Goal: Information Seeking & Learning: Learn about a topic

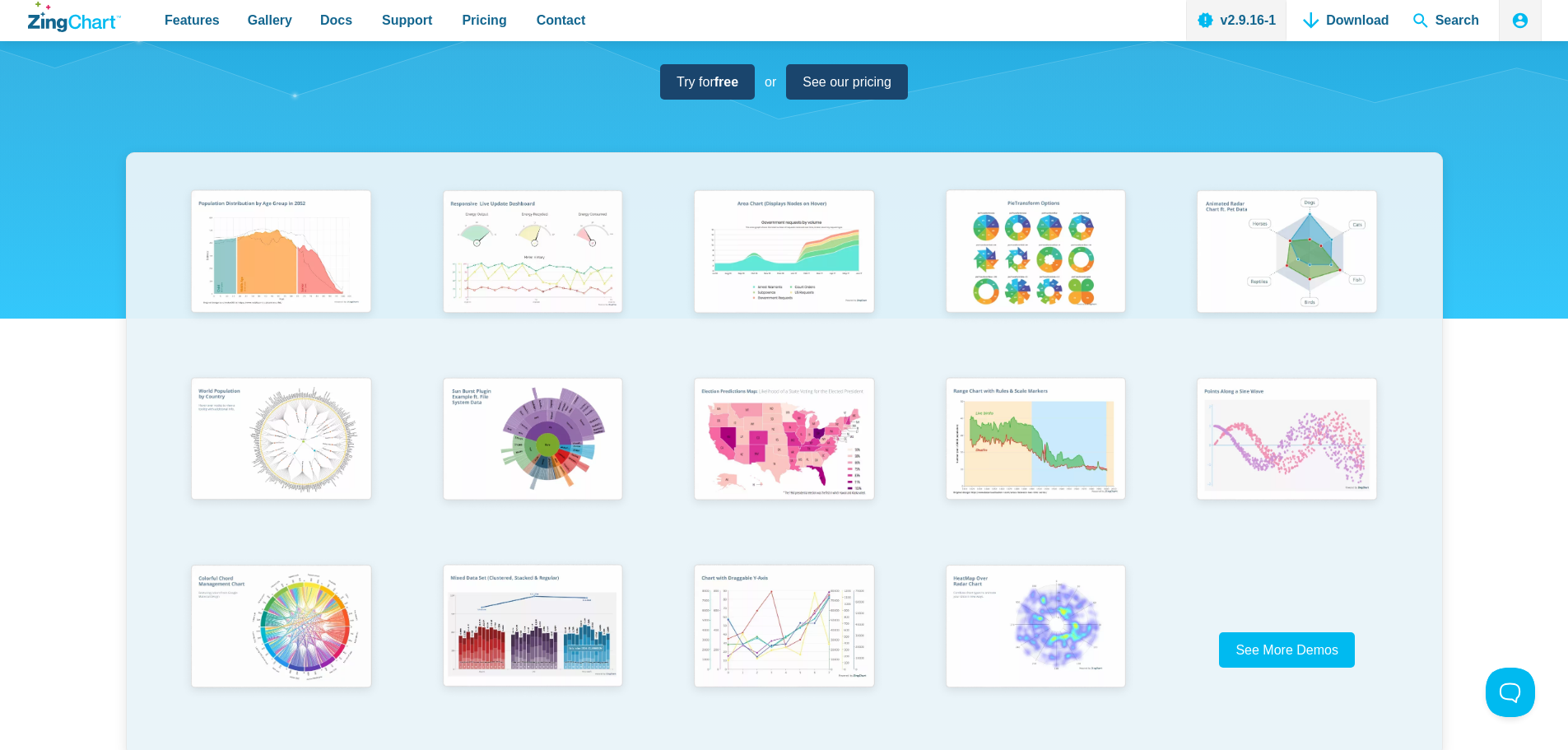
scroll to position [247, 0]
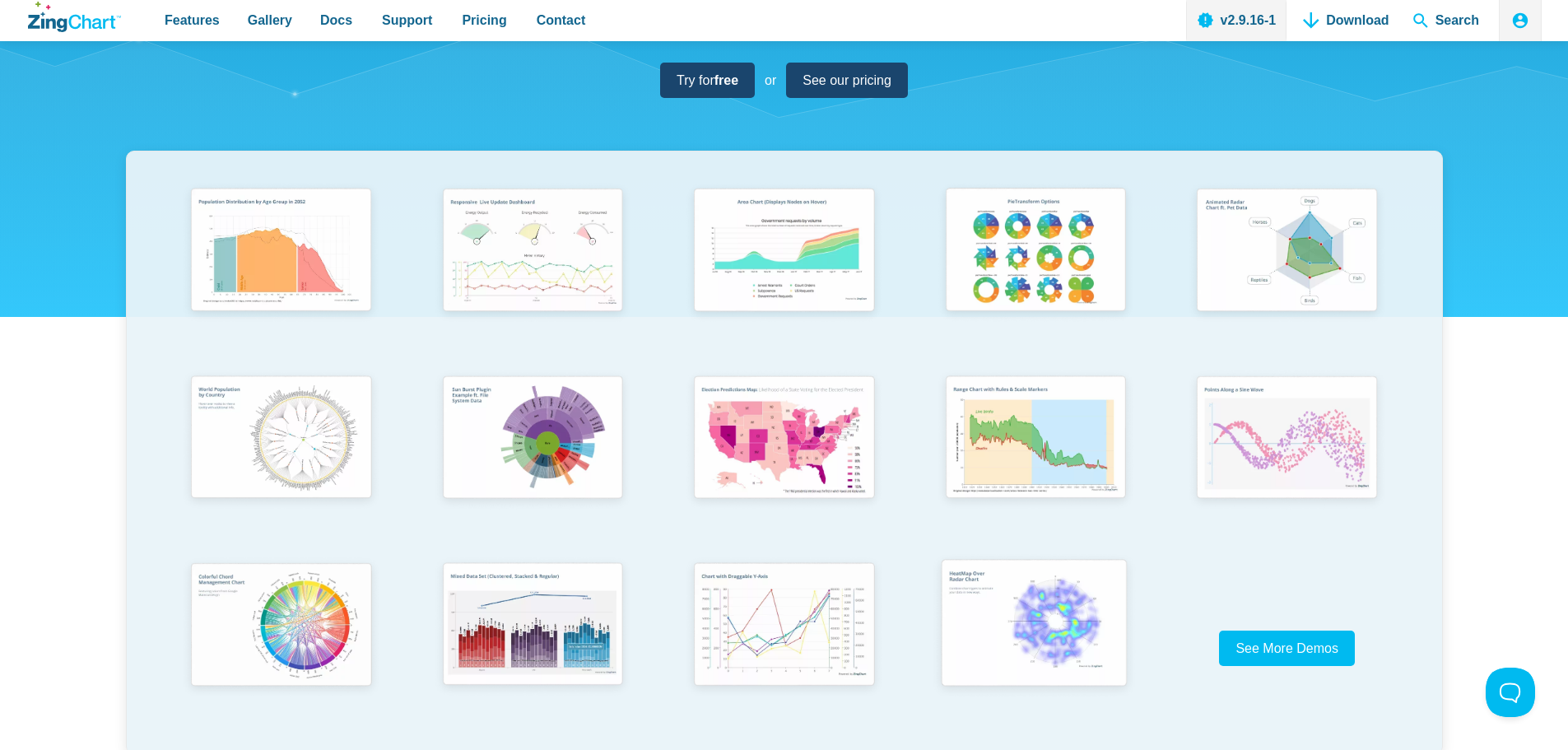
click at [1060, 635] on img "App Content" at bounding box center [1034, 625] width 207 height 148
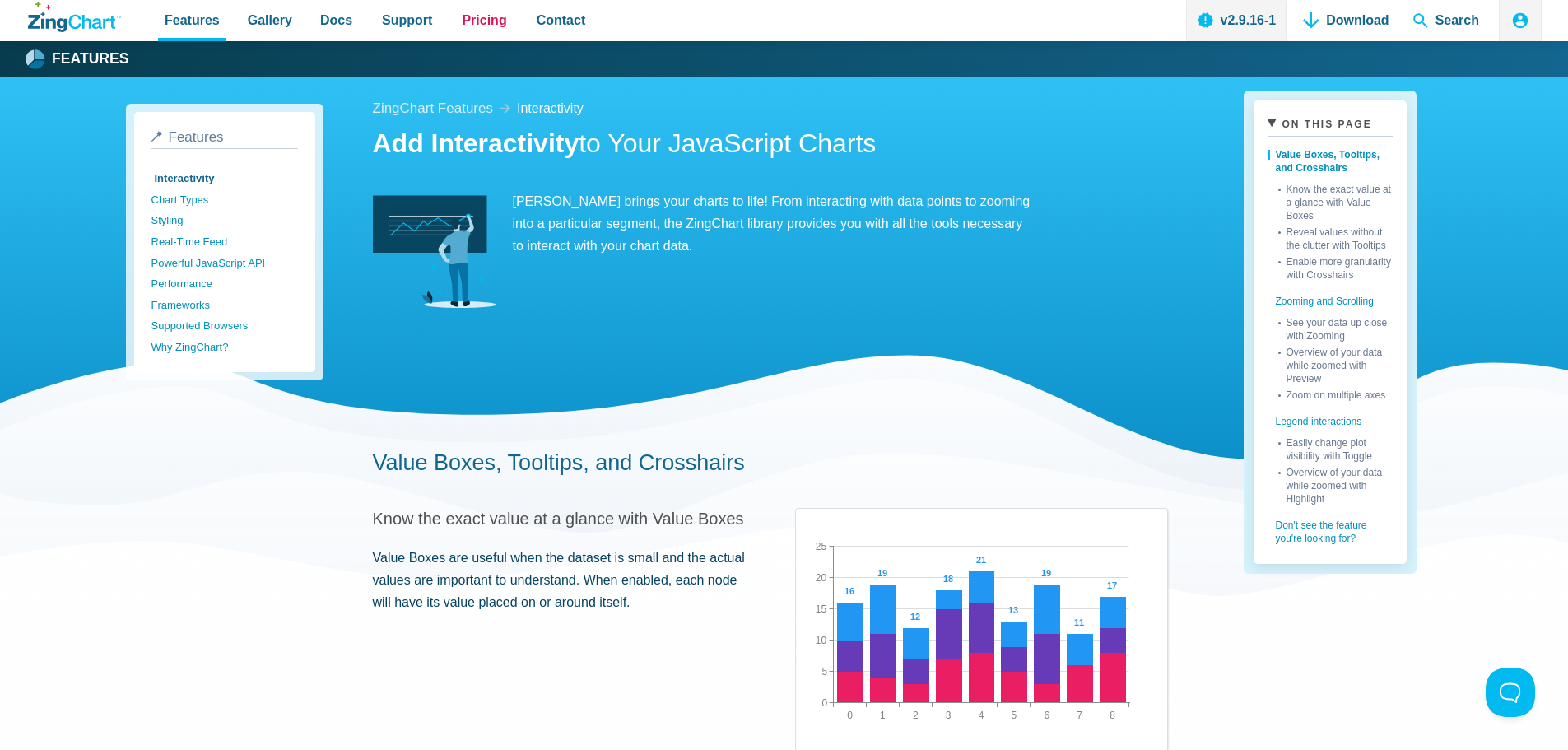
click at [483, 26] on span "Pricing" at bounding box center [484, 20] width 44 height 22
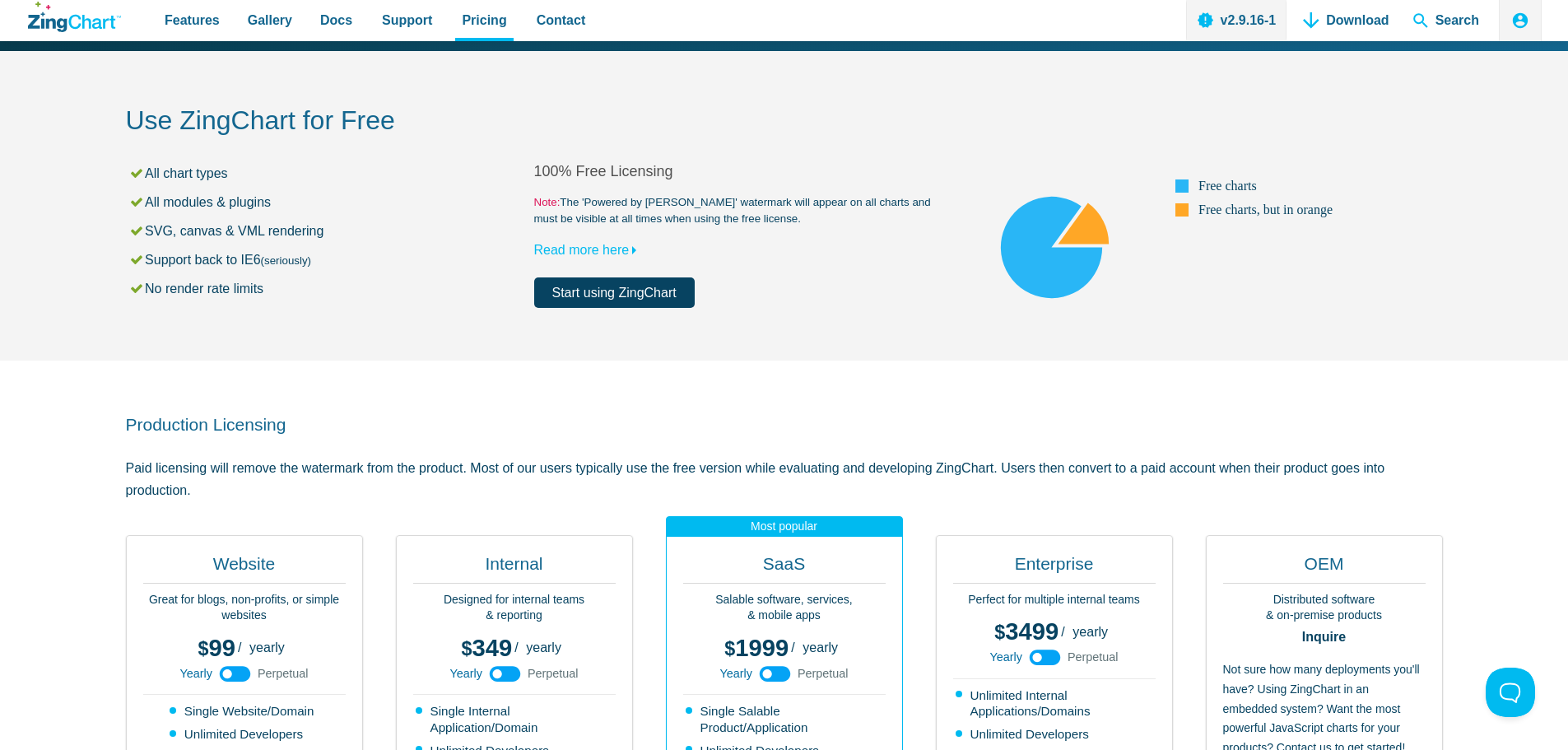
scroll to position [83, 0]
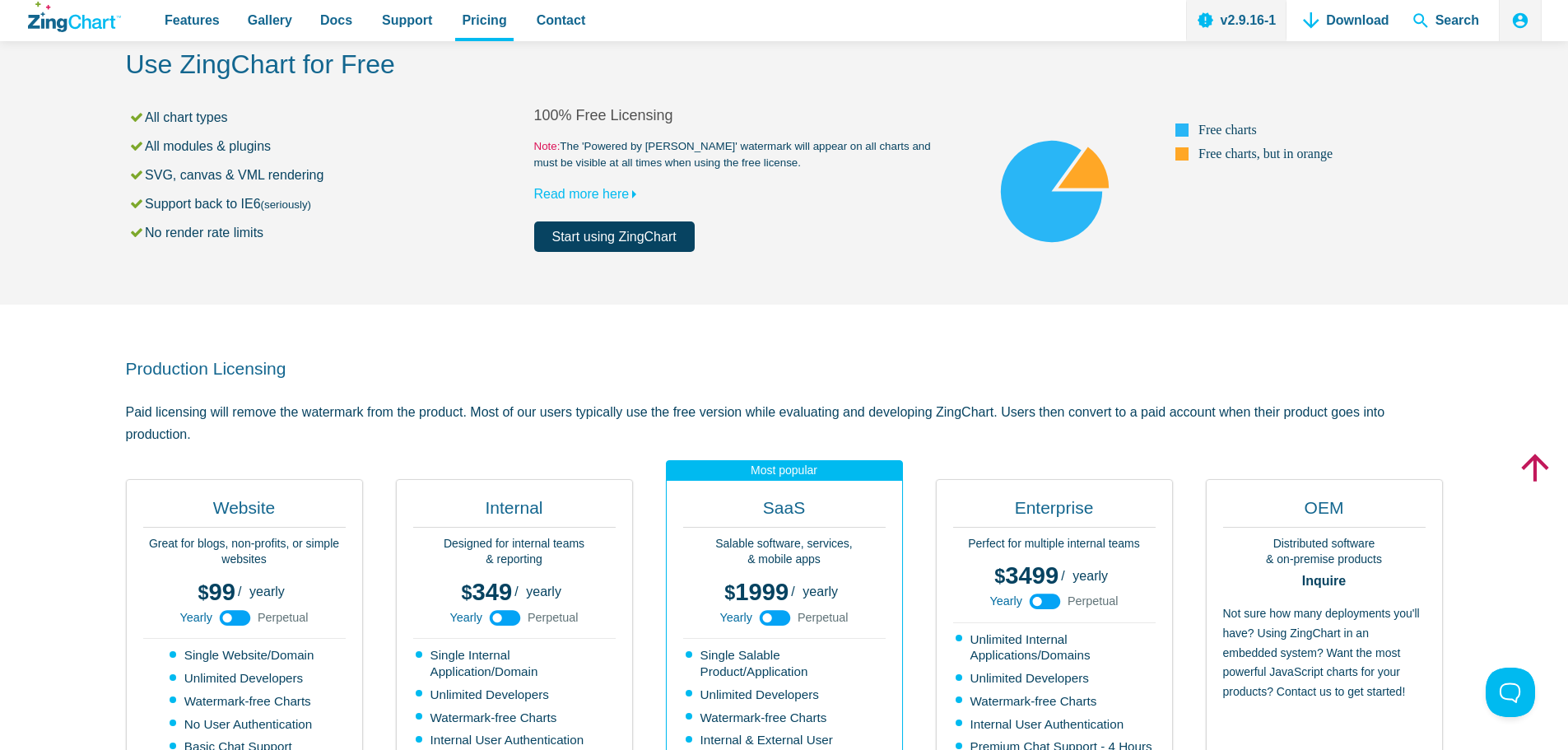
click at [234, 618] on use "App Content" at bounding box center [235, 618] width 32 height 15
click at [235, 618] on use "App Content" at bounding box center [235, 618] width 32 height 15
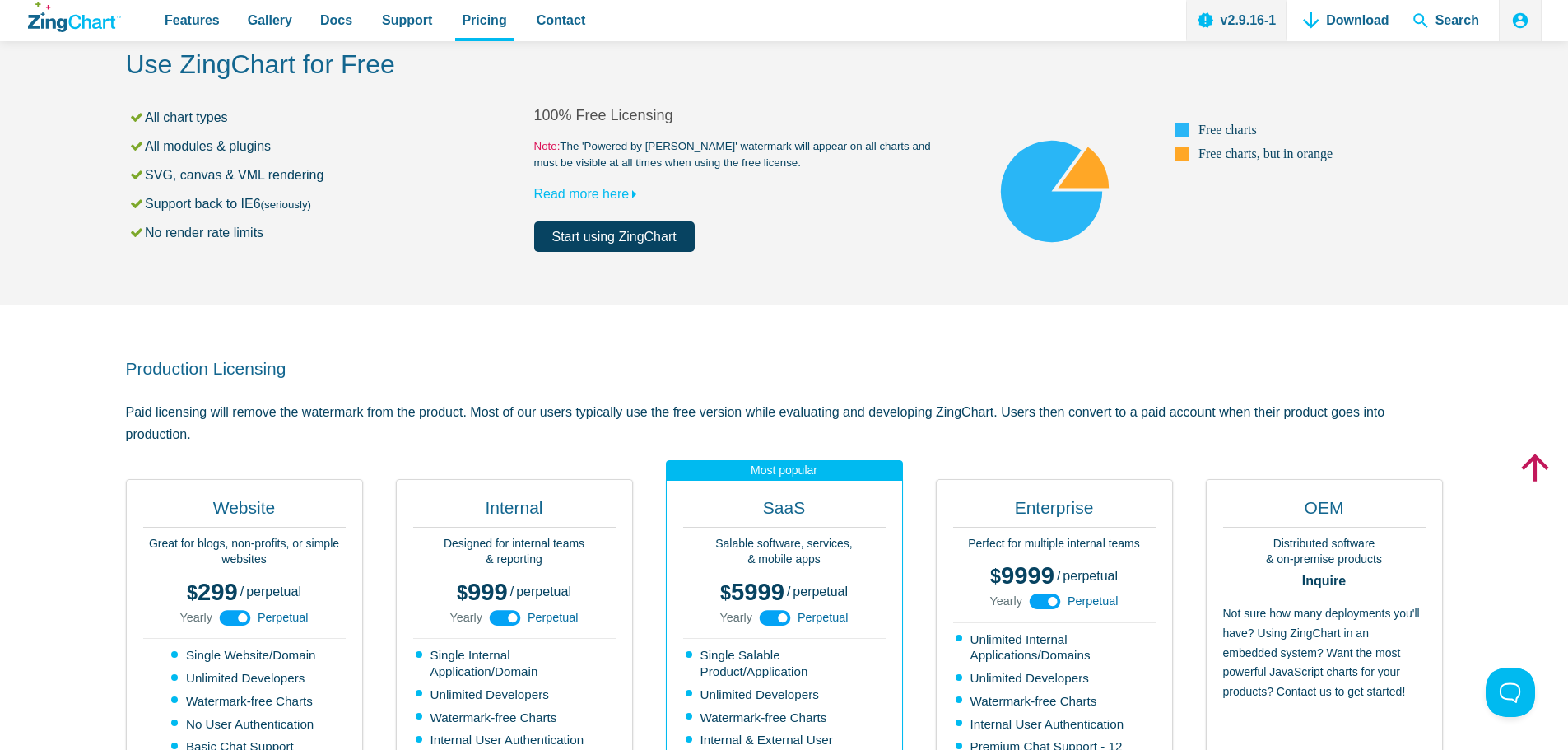
click at [235, 618] on use "App Content" at bounding box center [235, 618] width 32 height 15
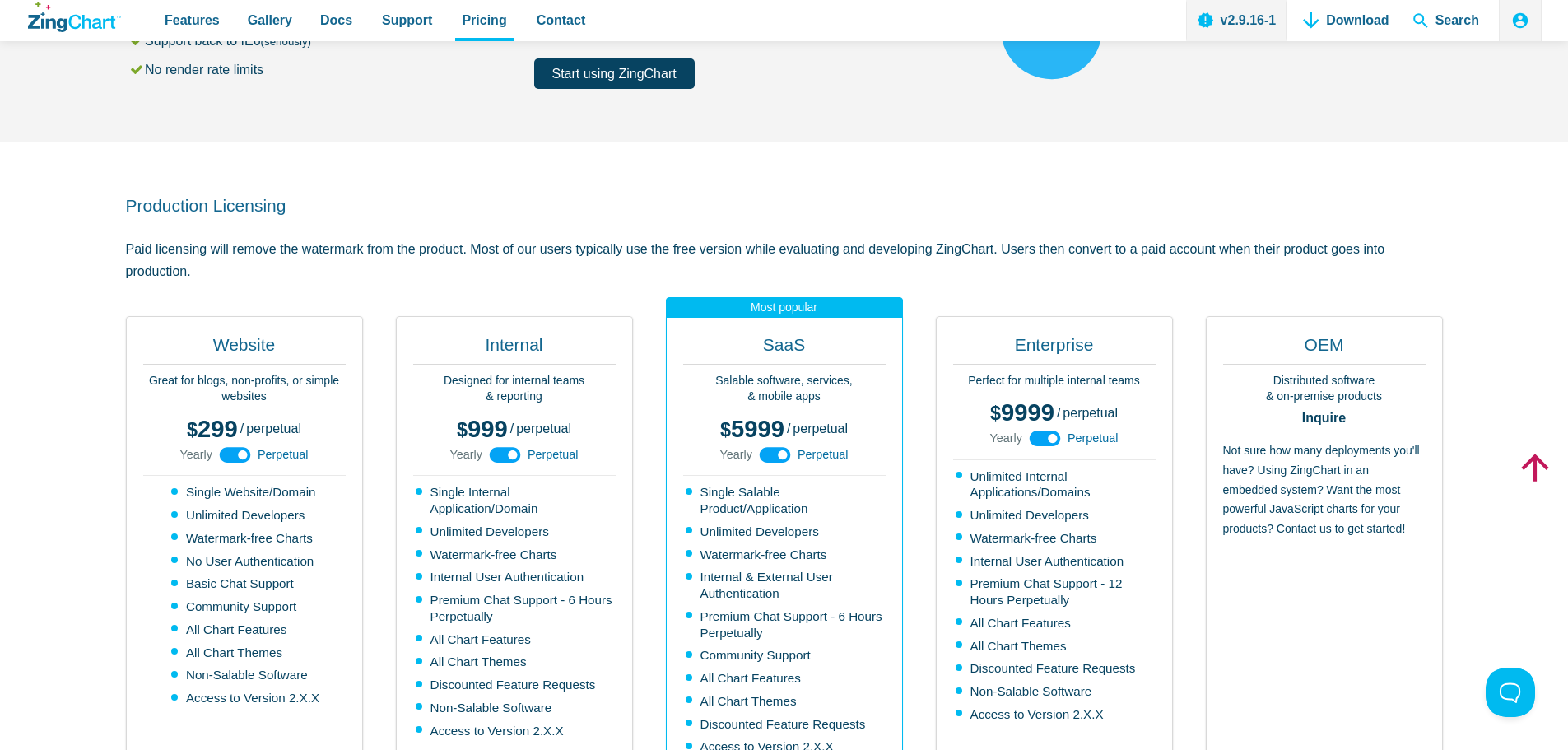
scroll to position [247, 0]
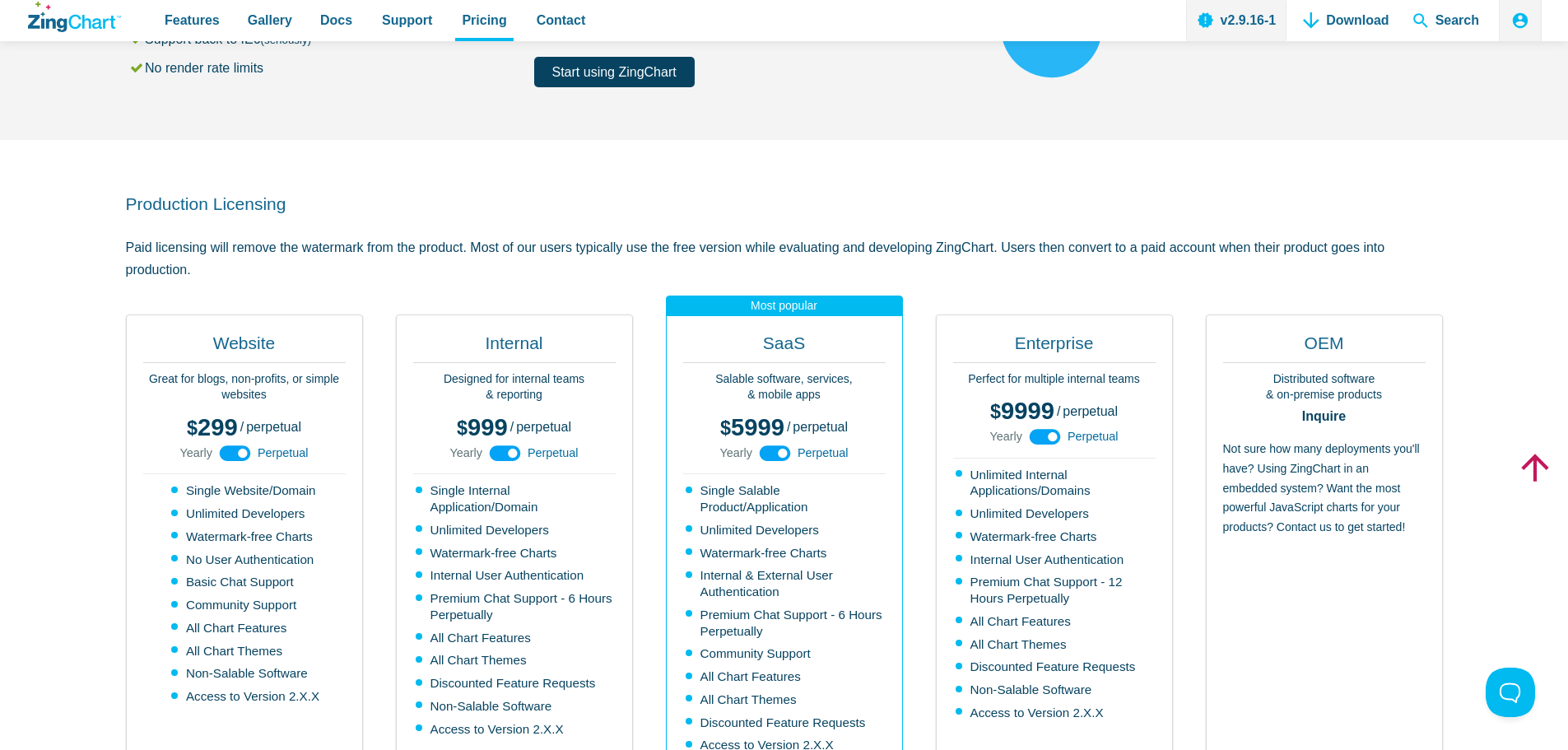
click at [224, 456] on use "App Content" at bounding box center [235, 453] width 32 height 15
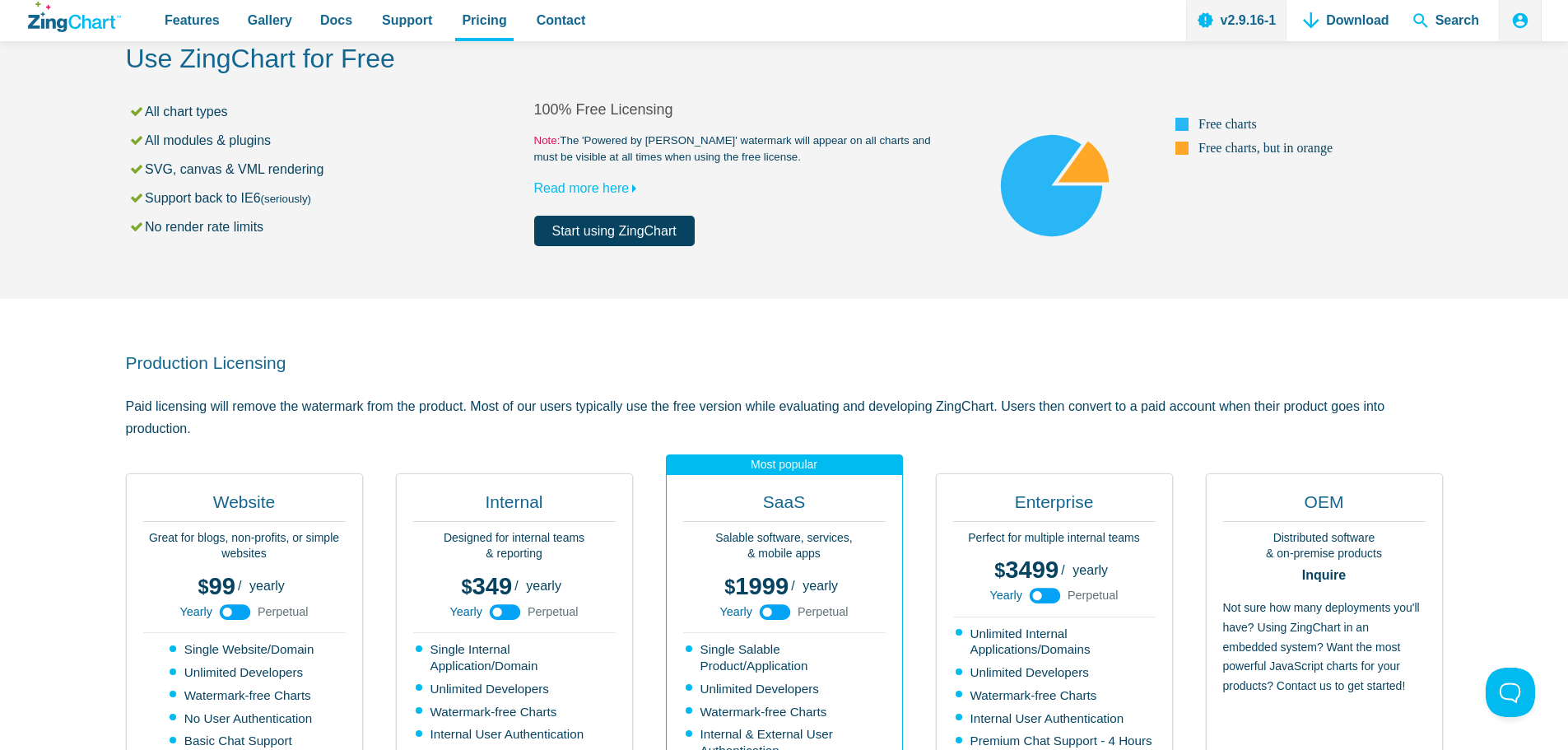
scroll to position [0, 0]
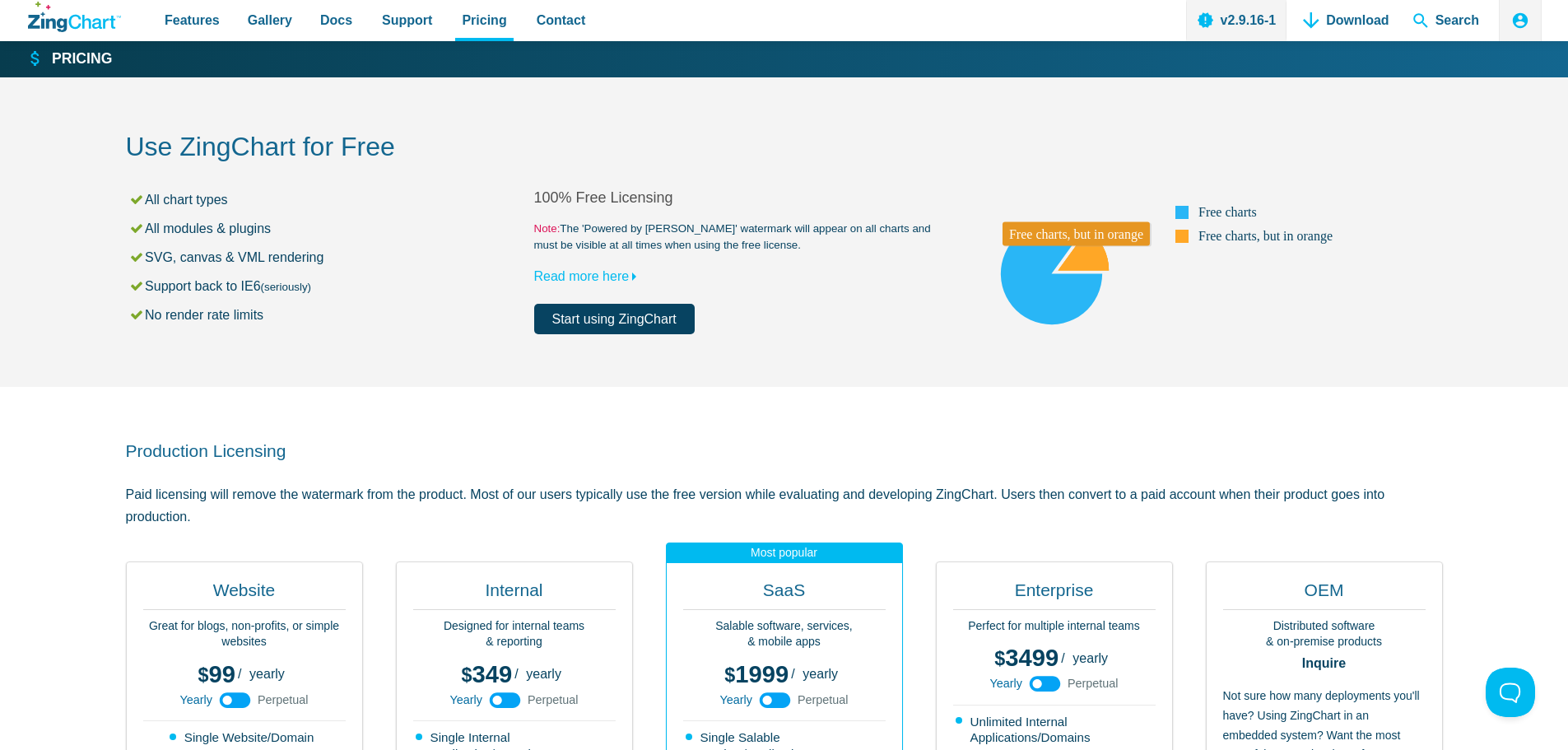
click at [943, 334] on area "App Content" at bounding box center [943, 334] width 0 height 0
click at [684, 318] on link "Start using ZingChart" at bounding box center [614, 319] width 160 height 31
click at [643, 328] on link "Start using ZingChart" at bounding box center [614, 319] width 160 height 31
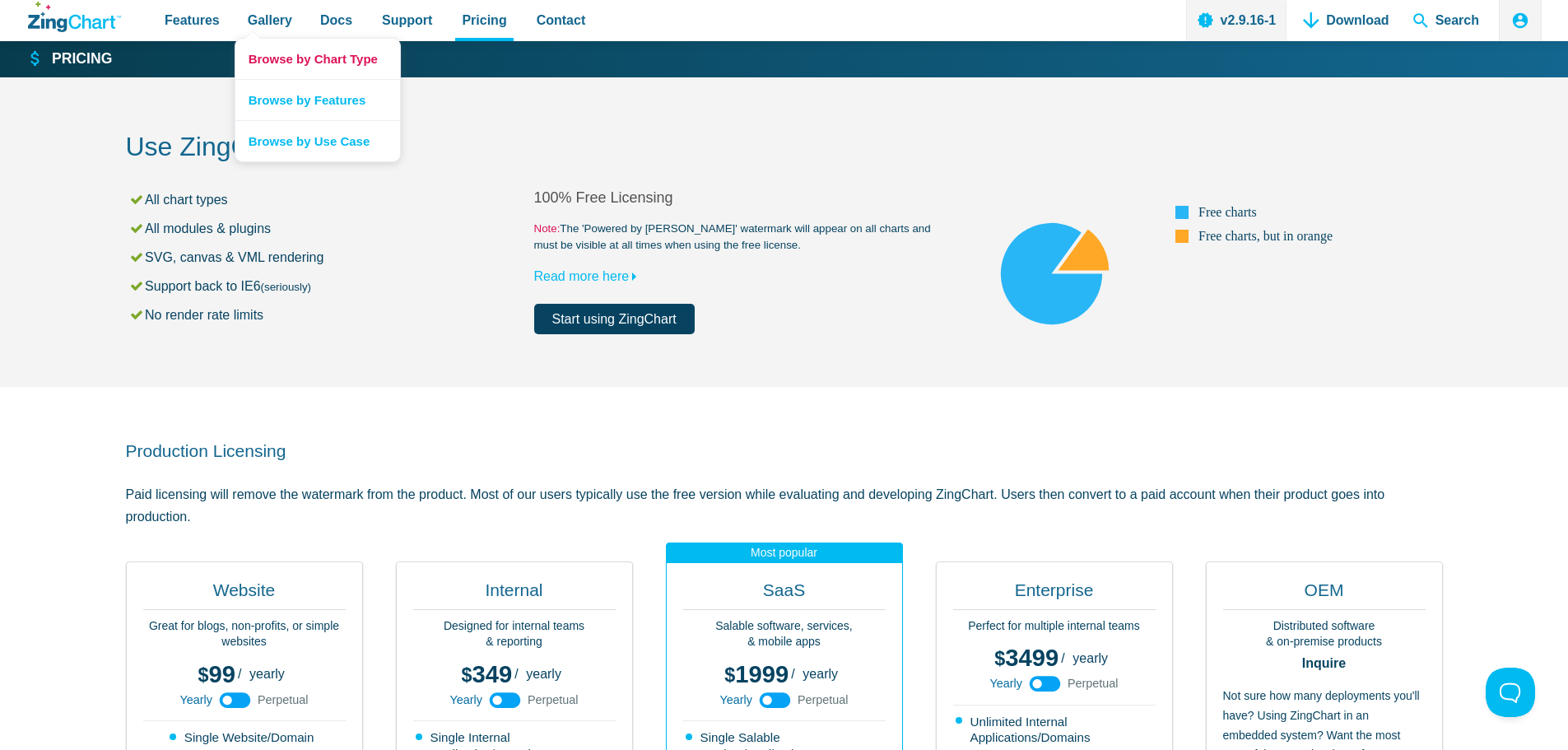
click at [269, 64] on link "Browse by Chart Type" at bounding box center [317, 58] width 165 height 40
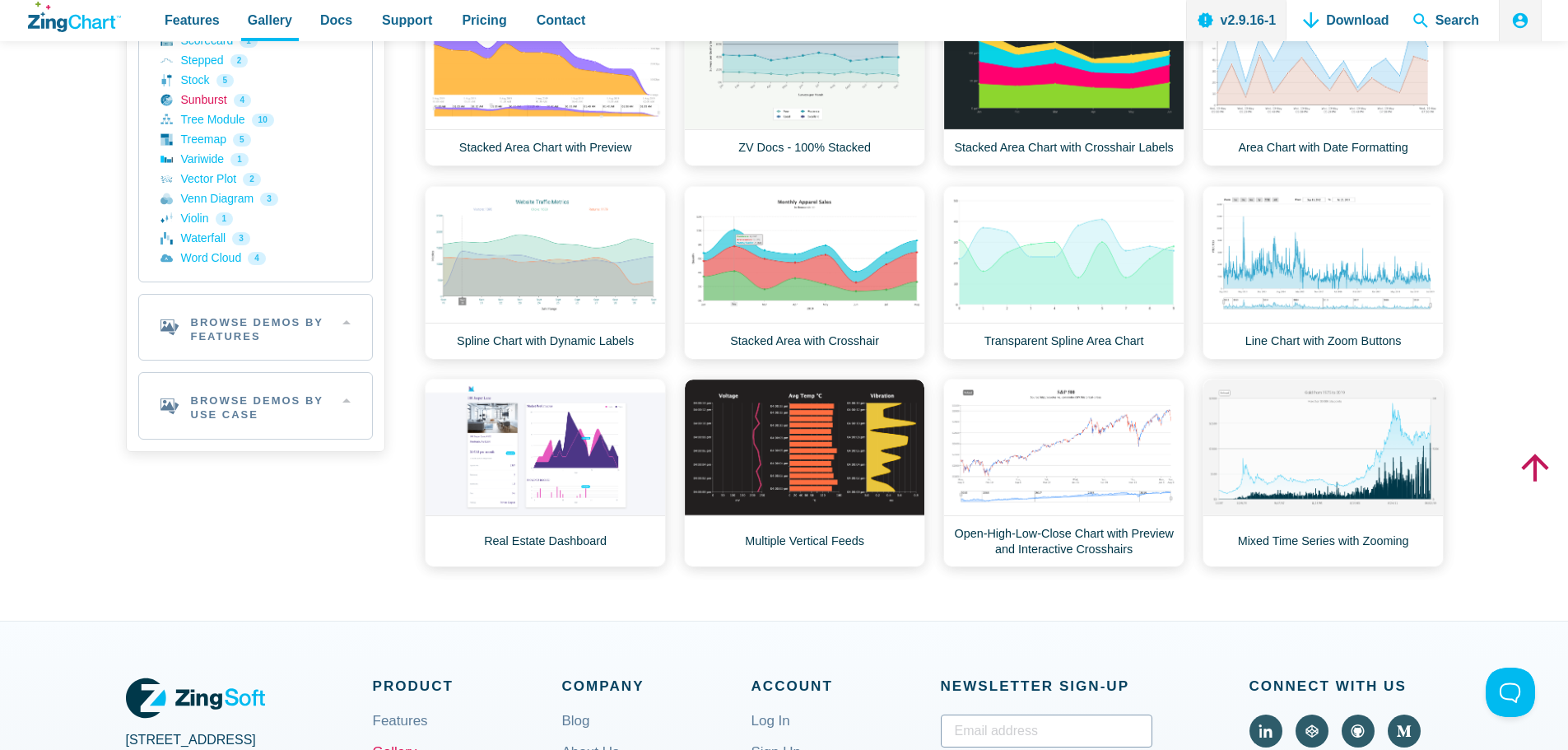
scroll to position [577, 0]
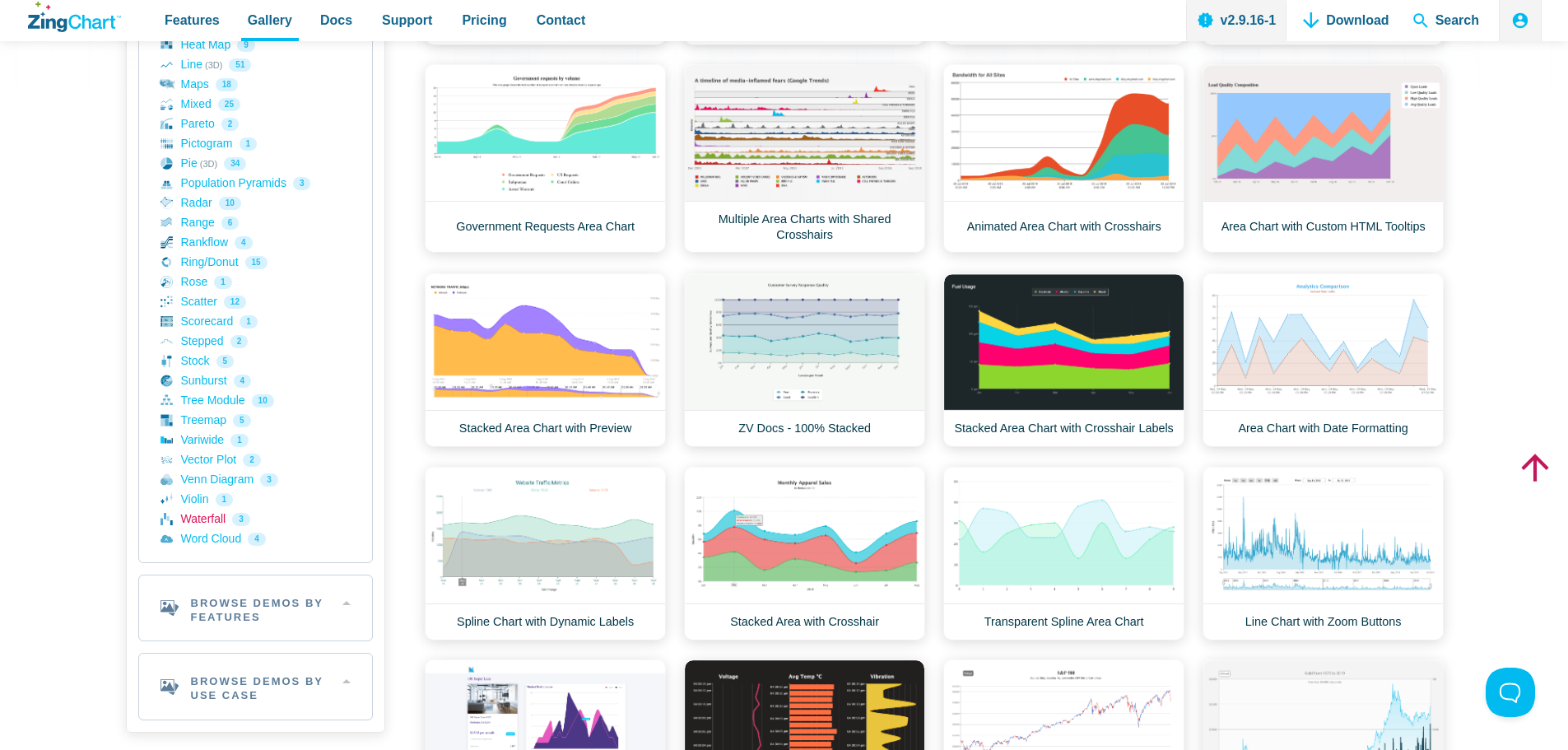
click at [240, 520] on link "Waterfall 3" at bounding box center [255, 519] width 190 height 20
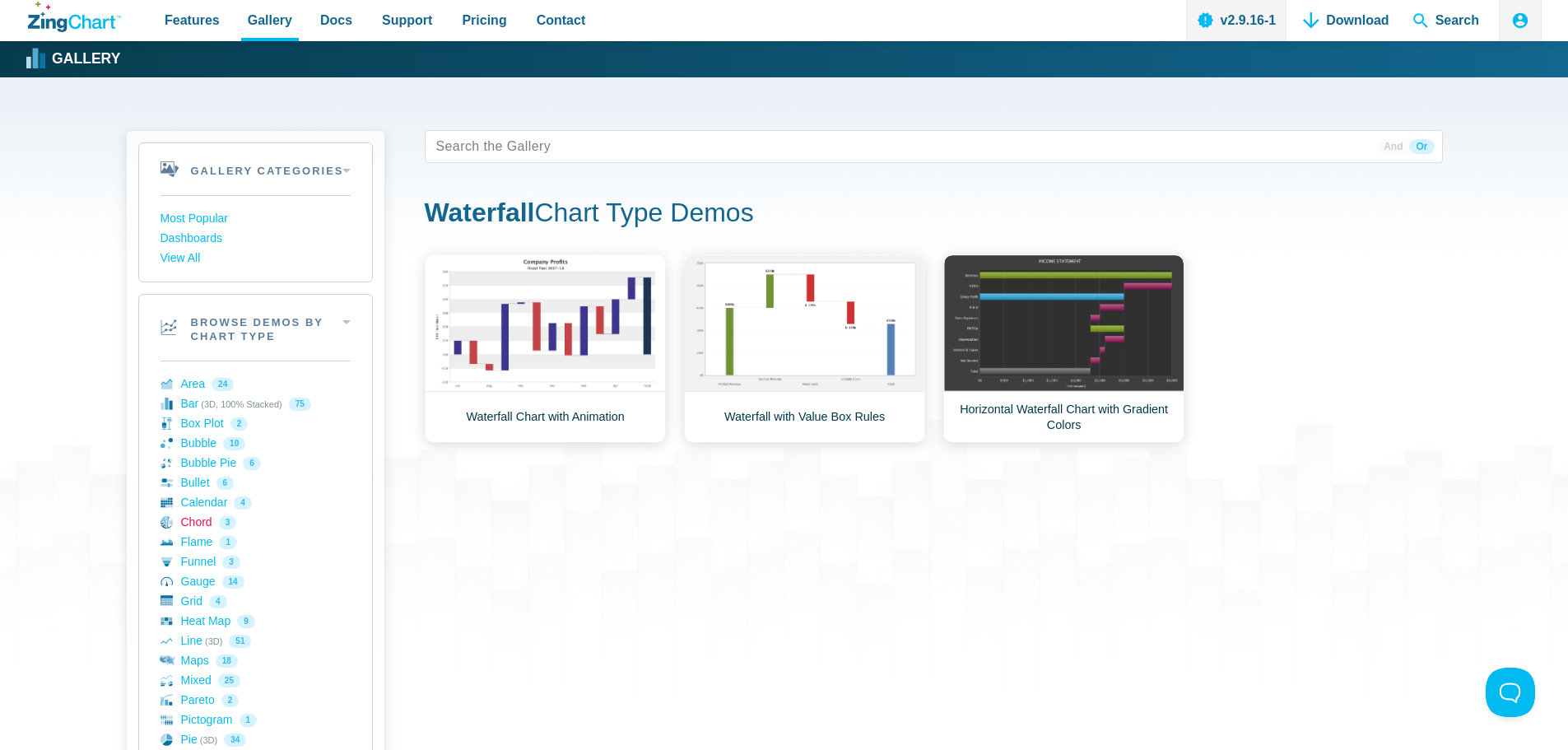
click at [230, 519] on link "Chord 3" at bounding box center [255, 522] width 190 height 20
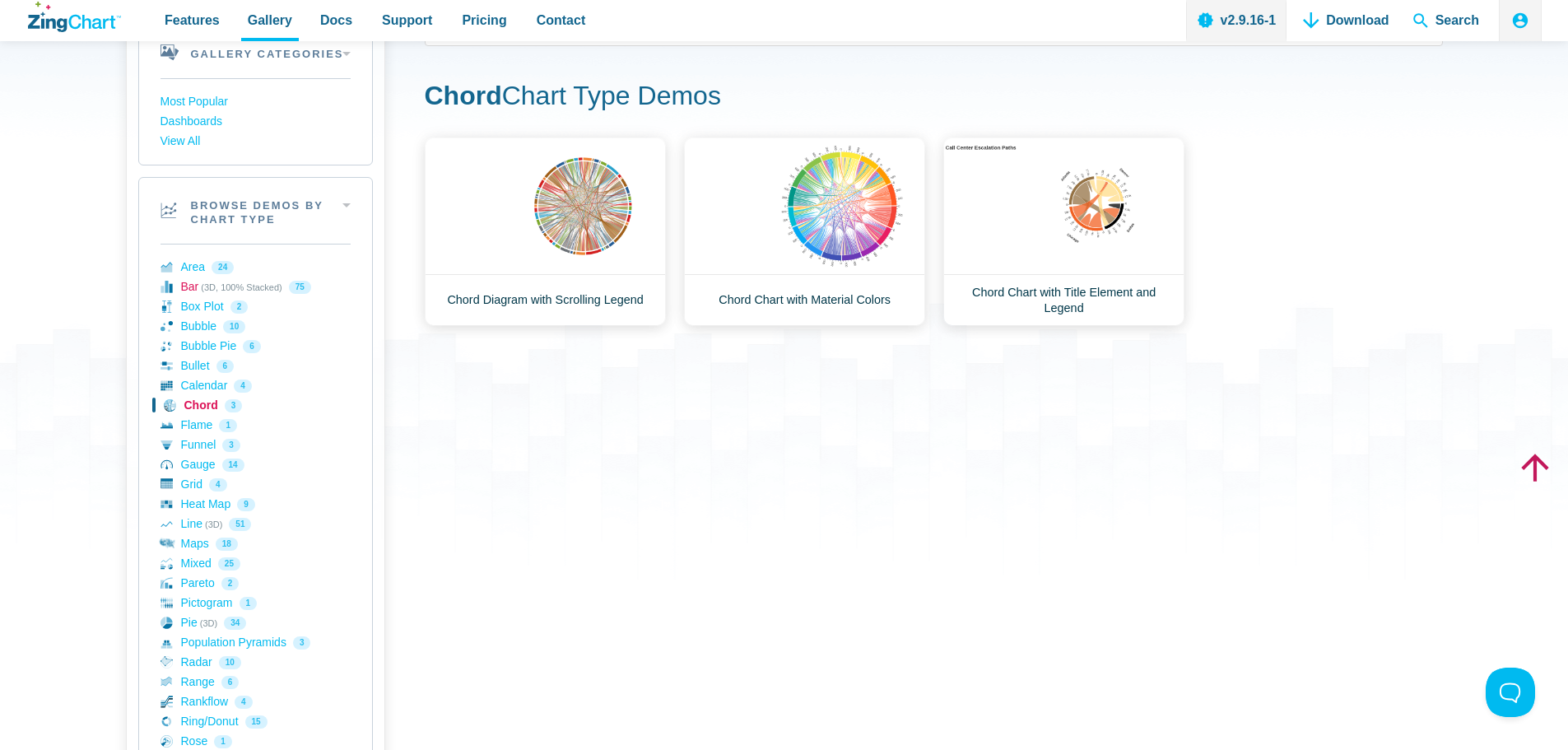
scroll to position [165, 0]
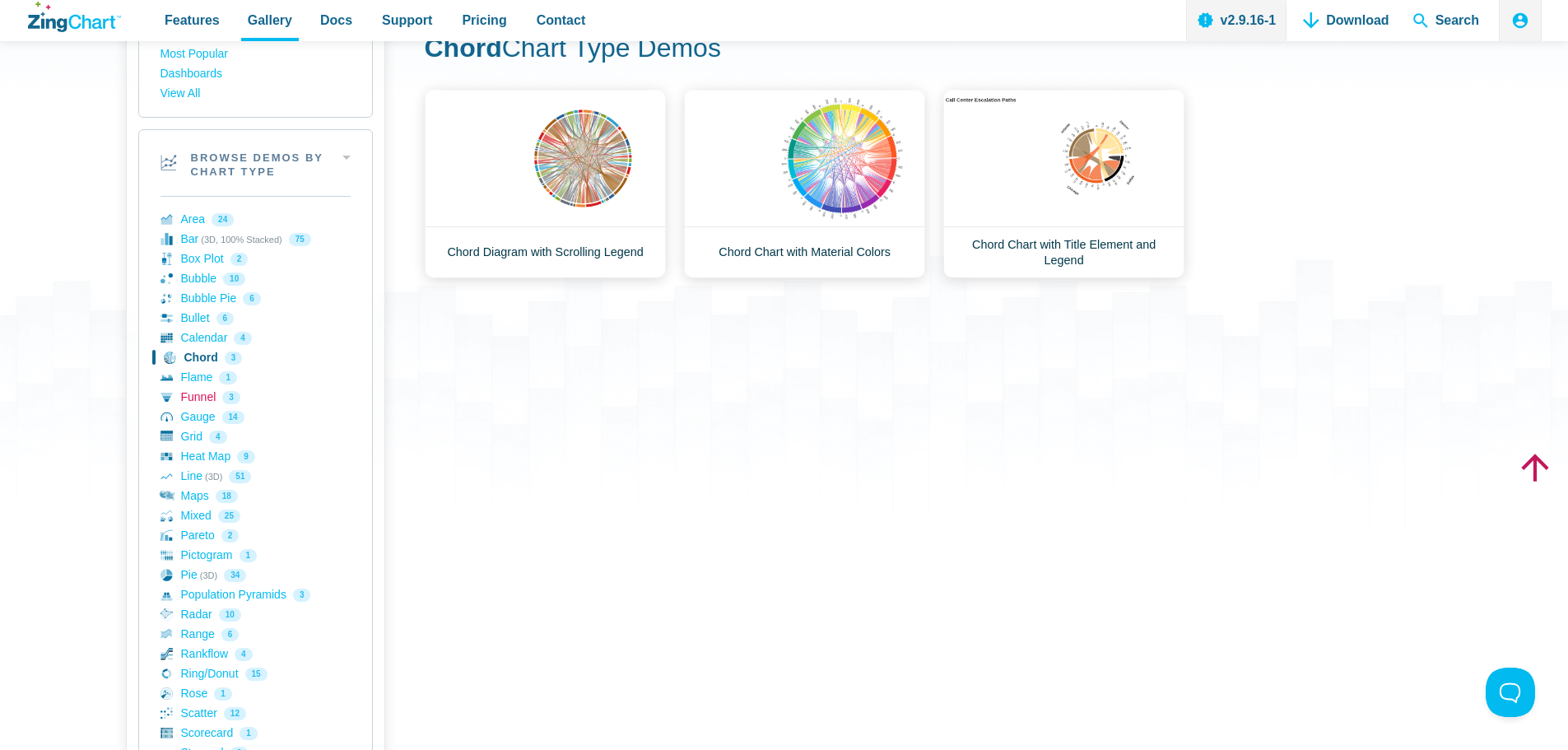
click at [232, 397] on link "Funnel 3" at bounding box center [255, 398] width 190 height 20
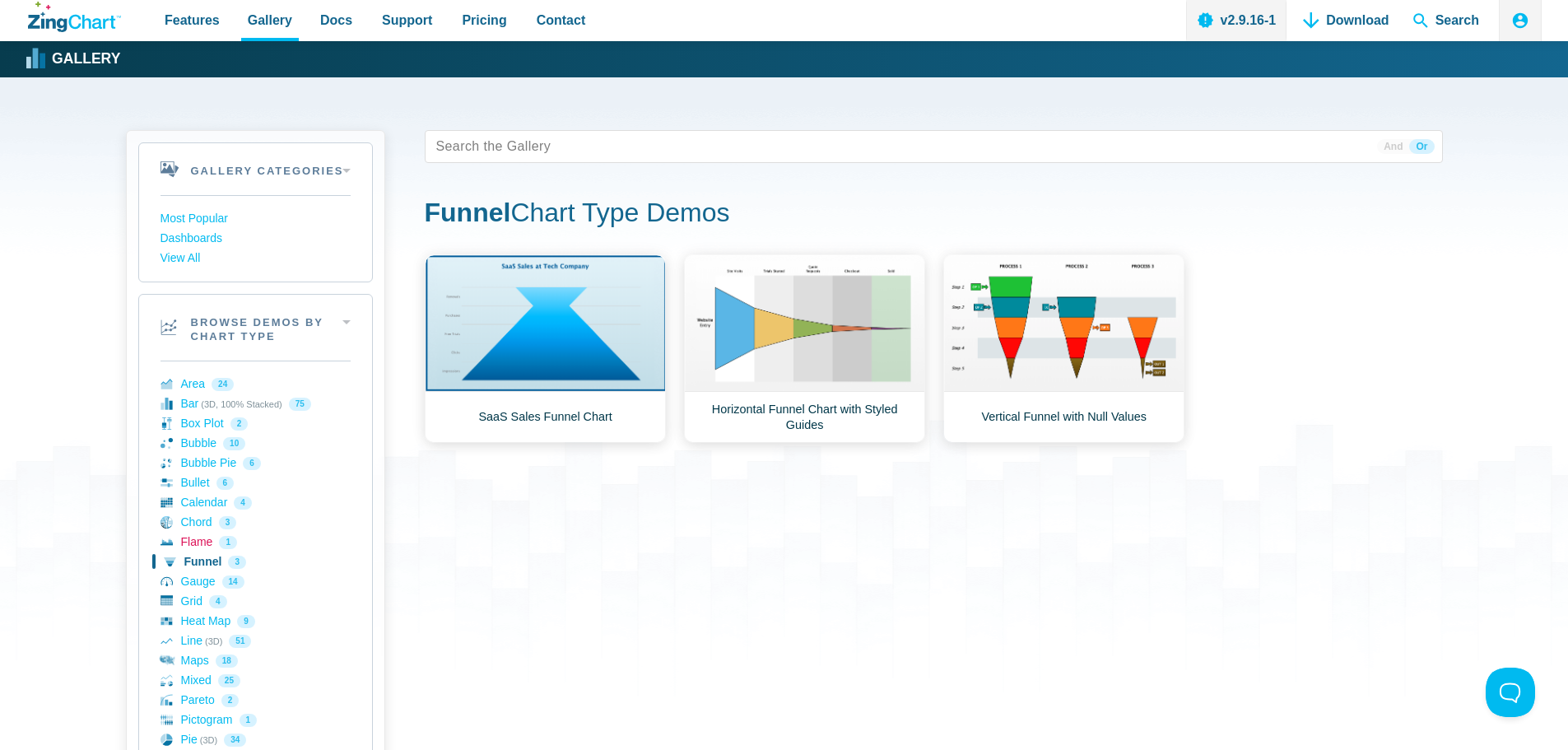
click at [191, 542] on link "Flame 1" at bounding box center [255, 542] width 190 height 20
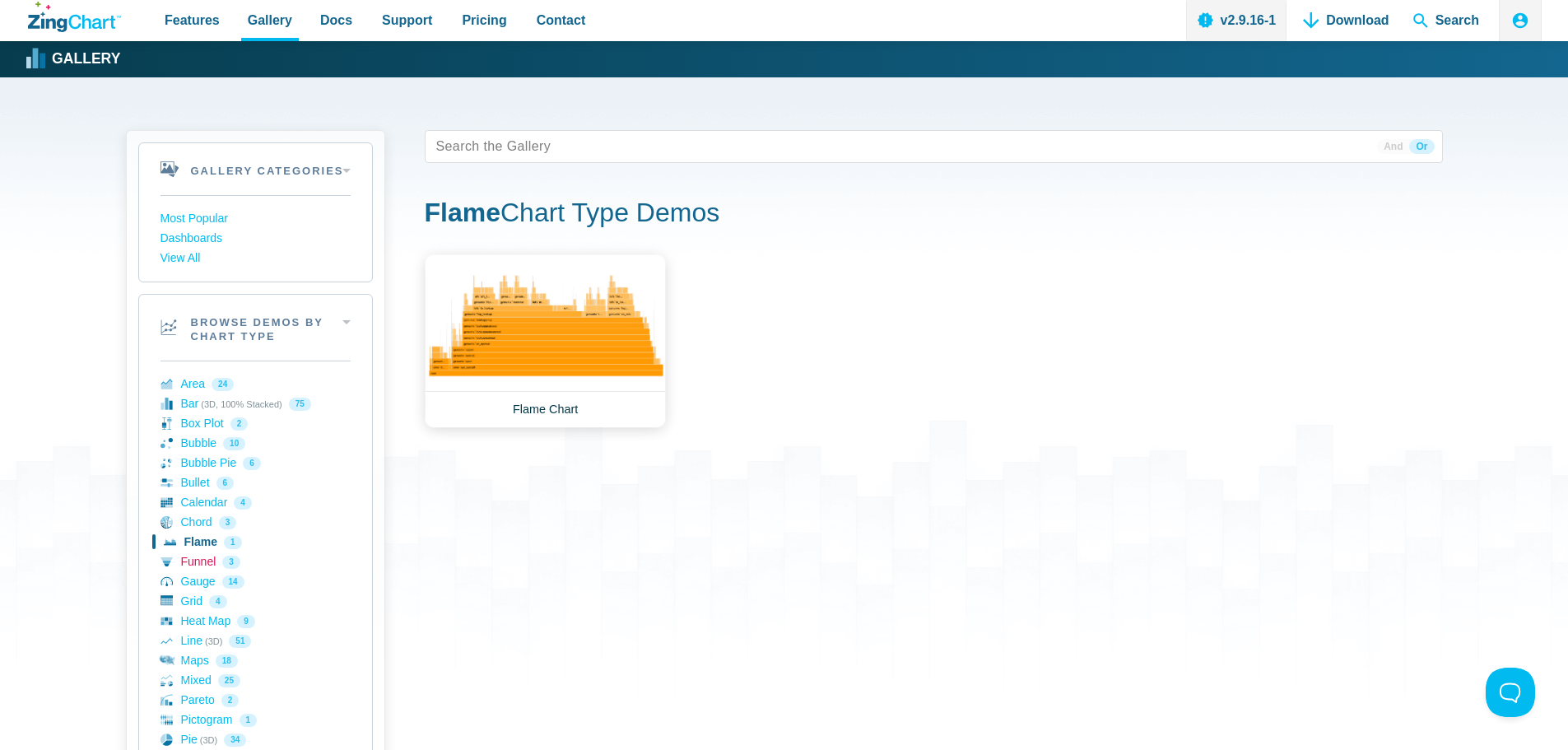
click at [191, 555] on link "Funnel 3" at bounding box center [255, 562] width 190 height 20
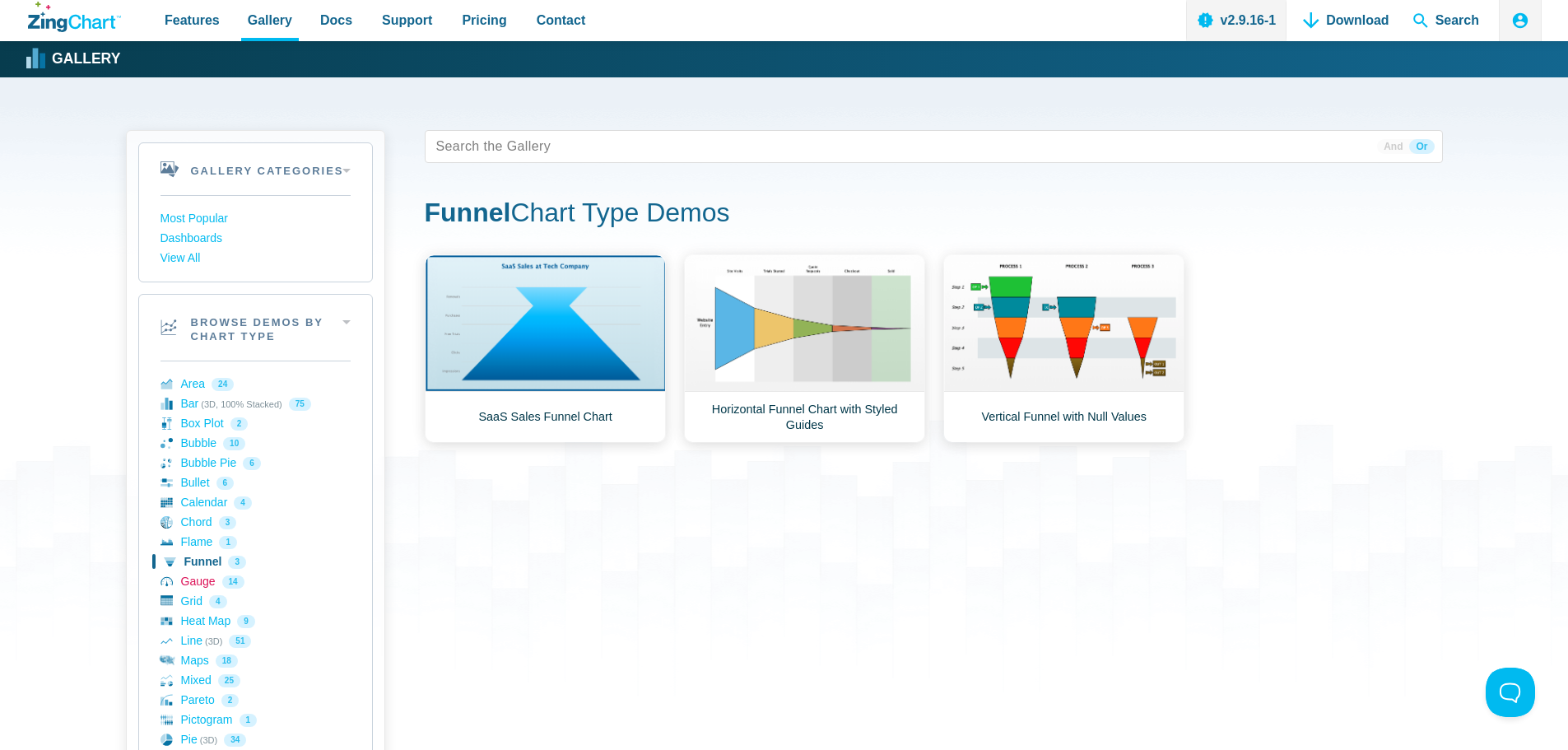
click at [189, 583] on link "Gauge 14" at bounding box center [255, 582] width 190 height 20
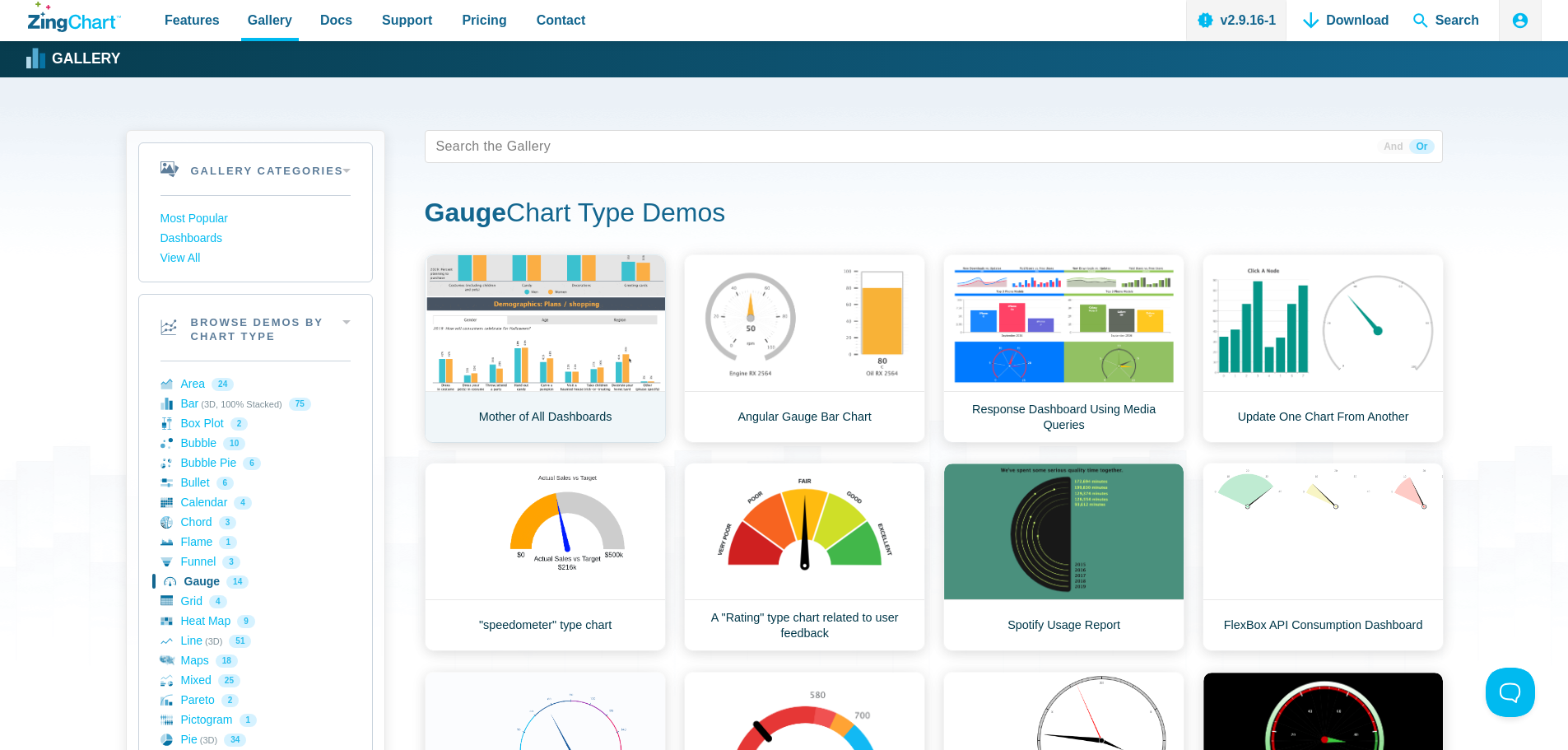
click at [522, 353] on link "Mother of All Dashboards" at bounding box center [545, 348] width 241 height 189
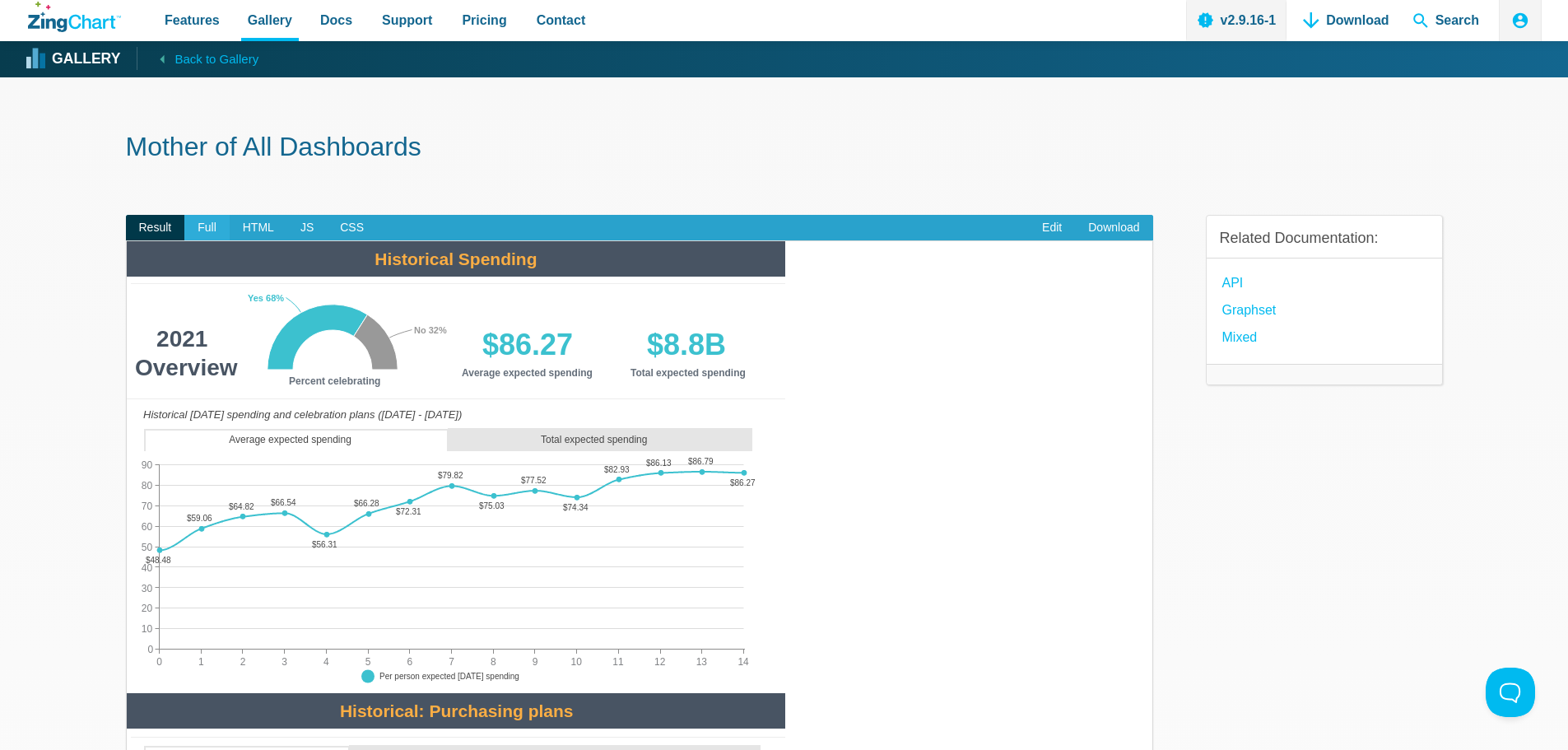
drag, startPoint x: 200, startPoint y: 220, endPoint x: 209, endPoint y: 219, distance: 9.1
click at [201, 220] on span "Full" at bounding box center [206, 228] width 45 height 26
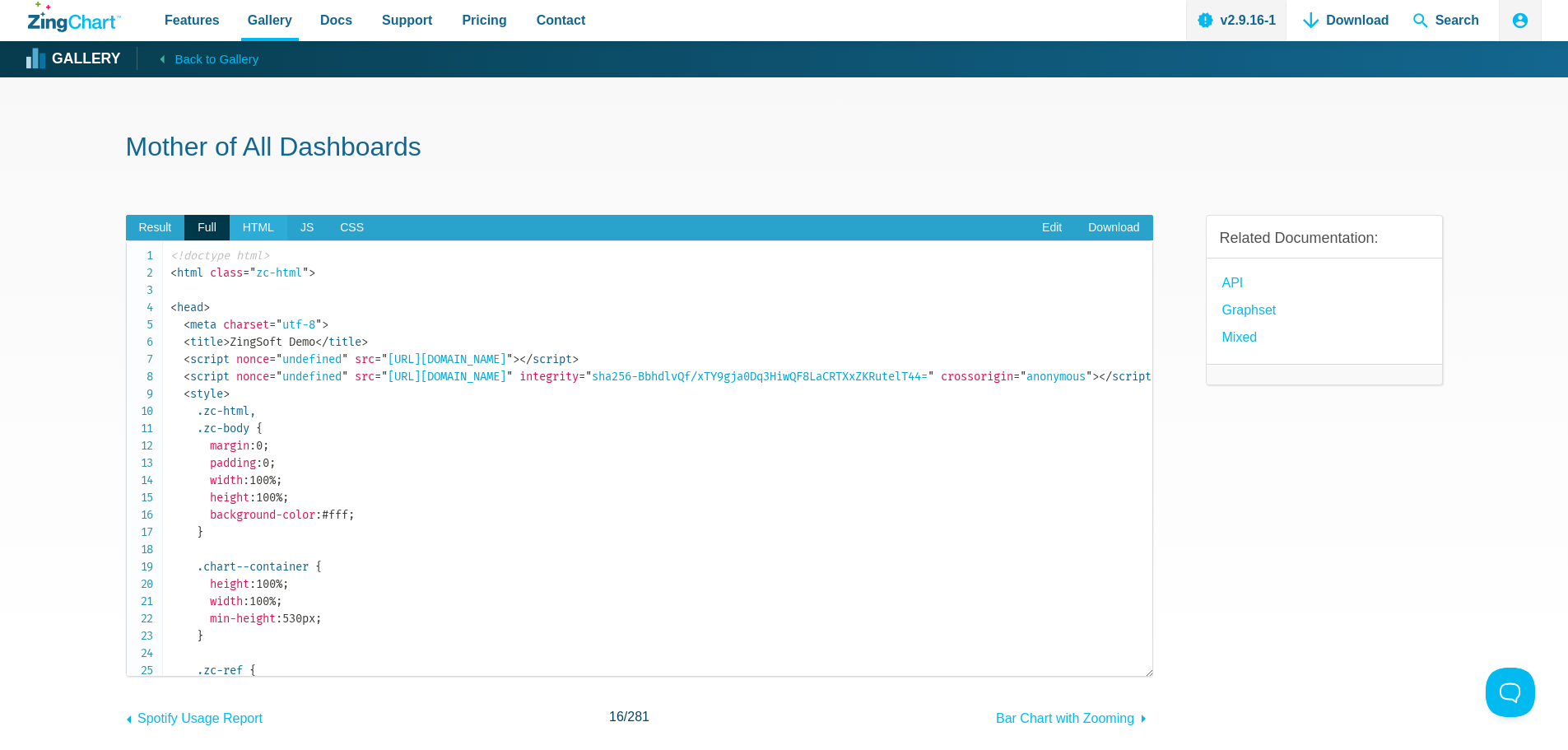
click at [246, 224] on span "HTML" at bounding box center [258, 228] width 58 height 26
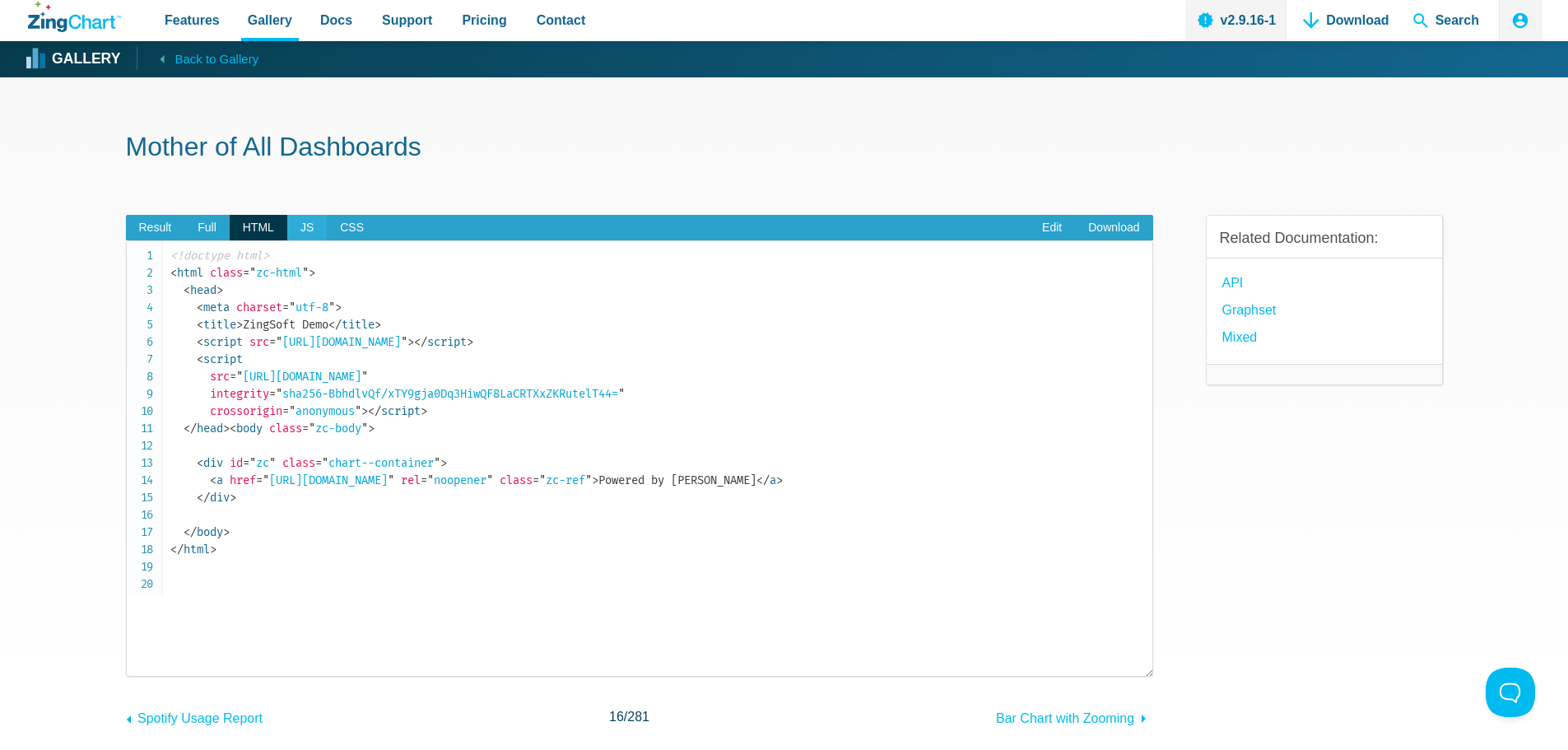
click at [297, 236] on span "JS" at bounding box center [307, 228] width 39 height 26
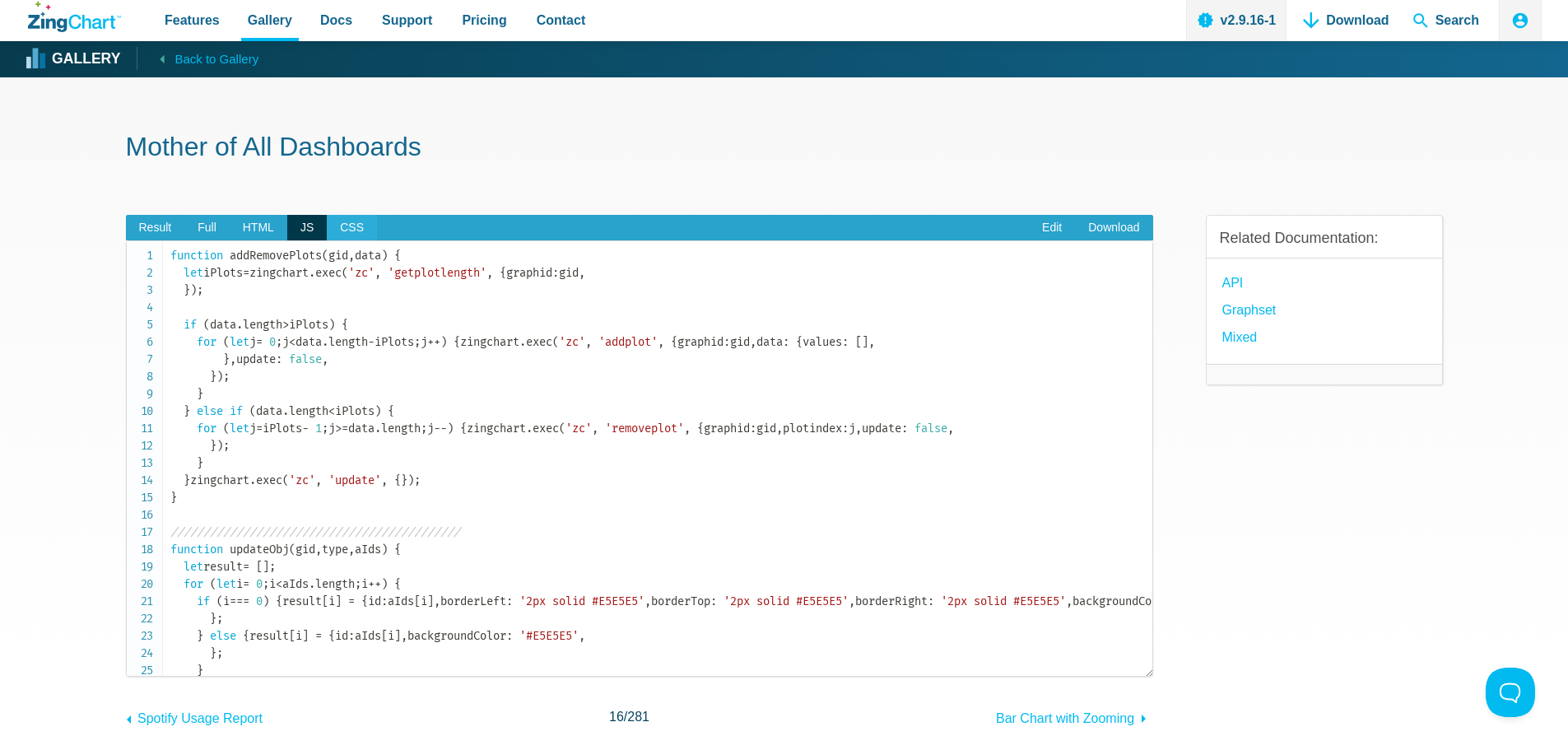
click at [333, 230] on span "CSS" at bounding box center [351, 228] width 50 height 26
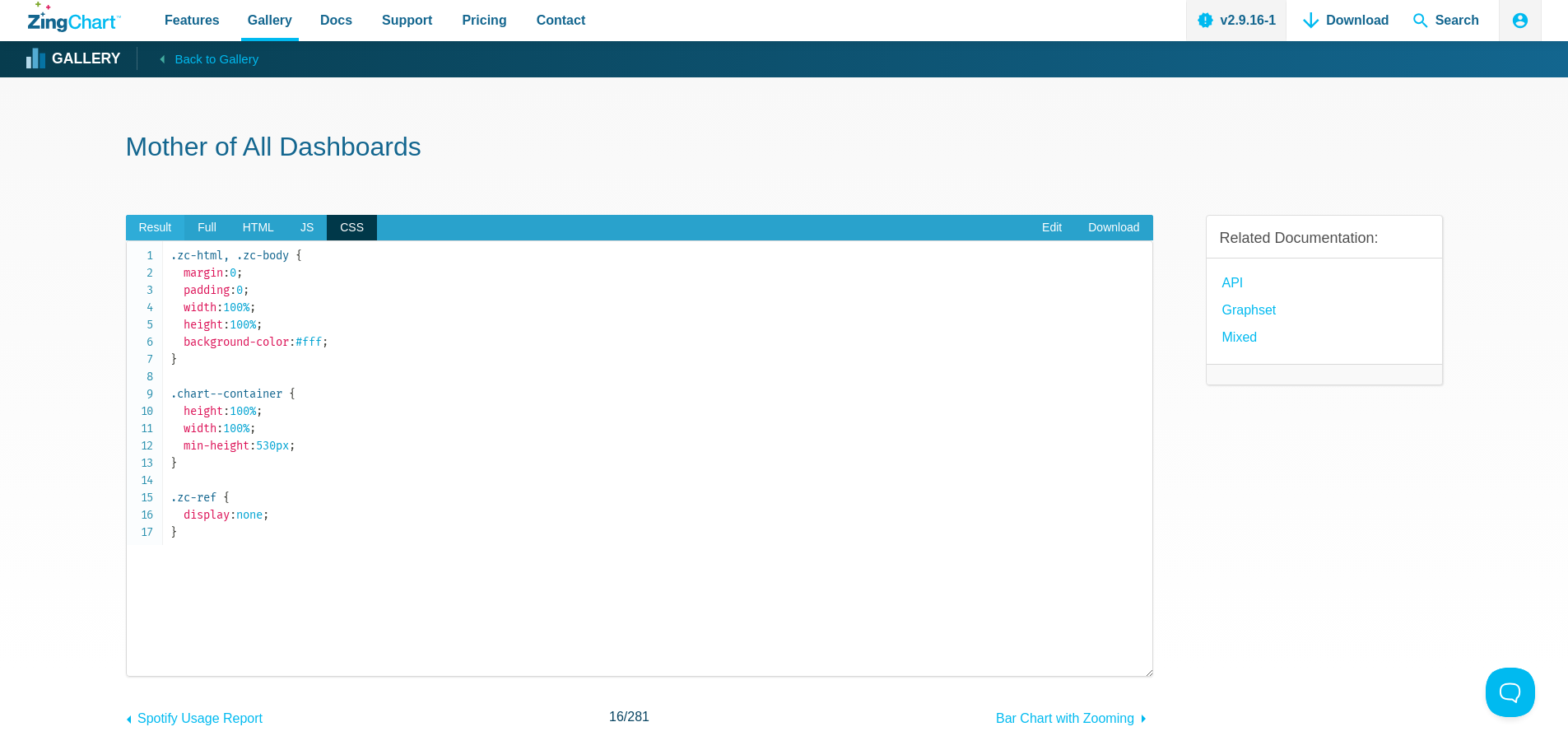
click at [143, 224] on span "Result" at bounding box center [155, 228] width 59 height 26
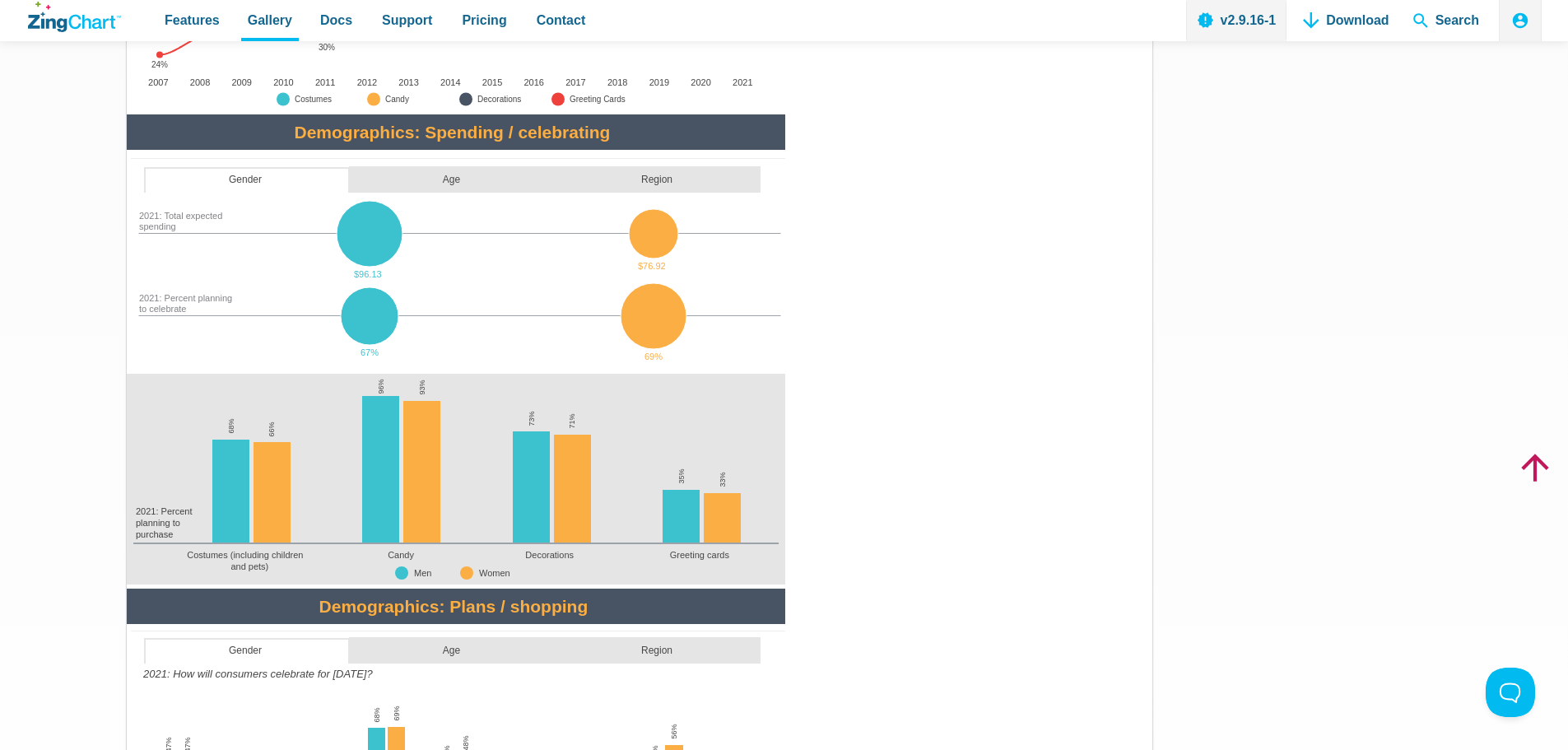
scroll to position [988, 0]
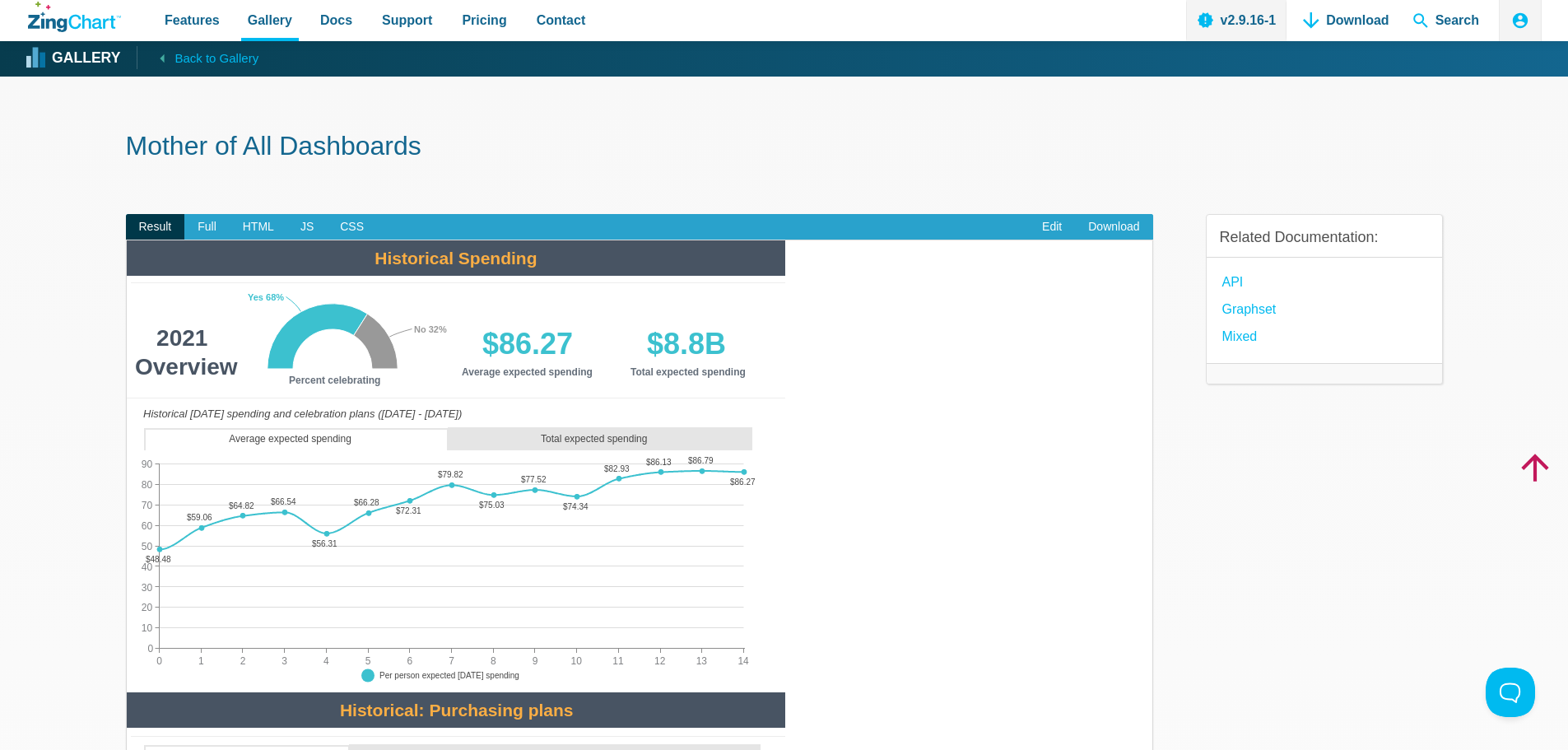
scroll to position [0, 0]
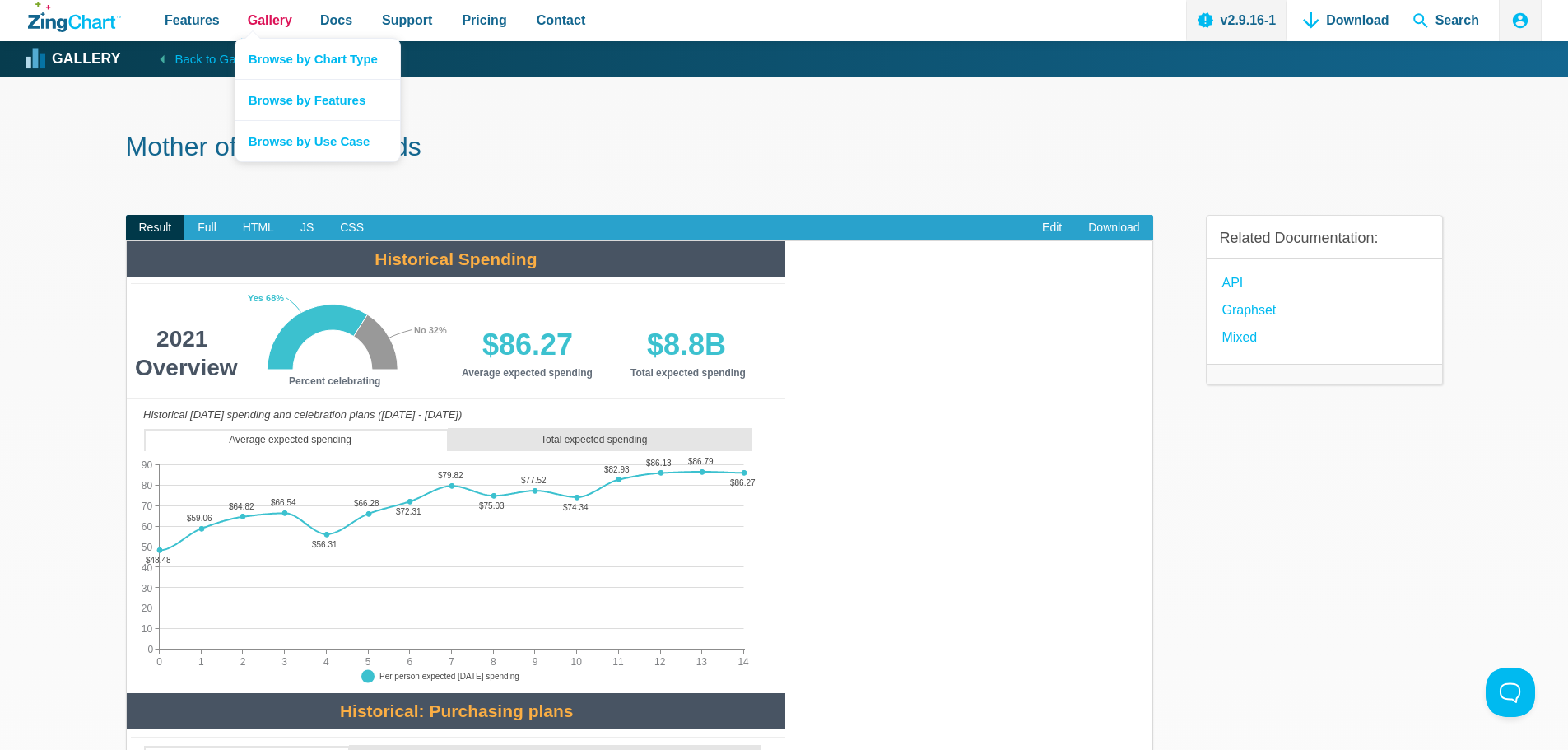
click at [271, 23] on span "Gallery" at bounding box center [270, 20] width 44 height 22
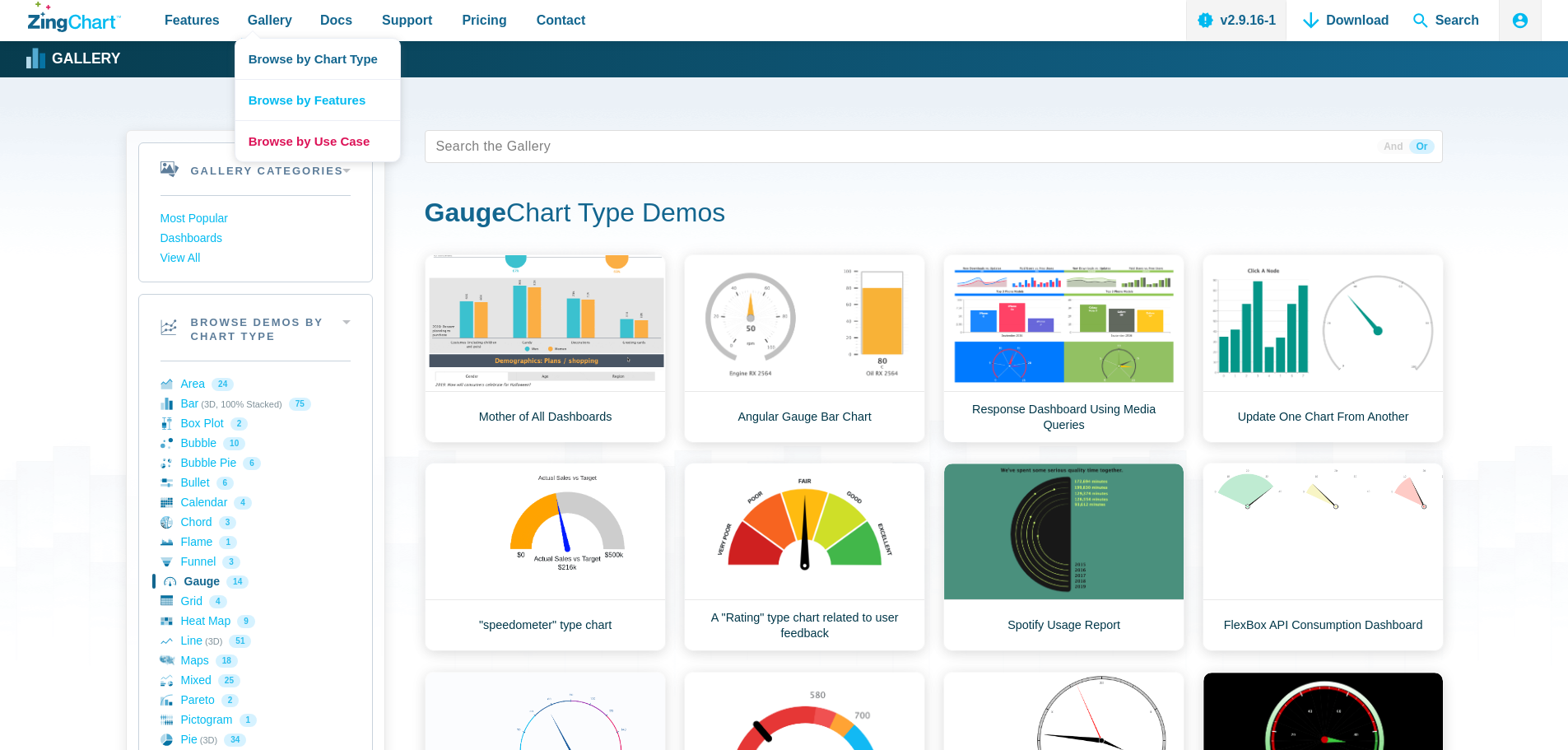
click at [278, 140] on link "Browse by Use Case" at bounding box center [317, 141] width 165 height 41
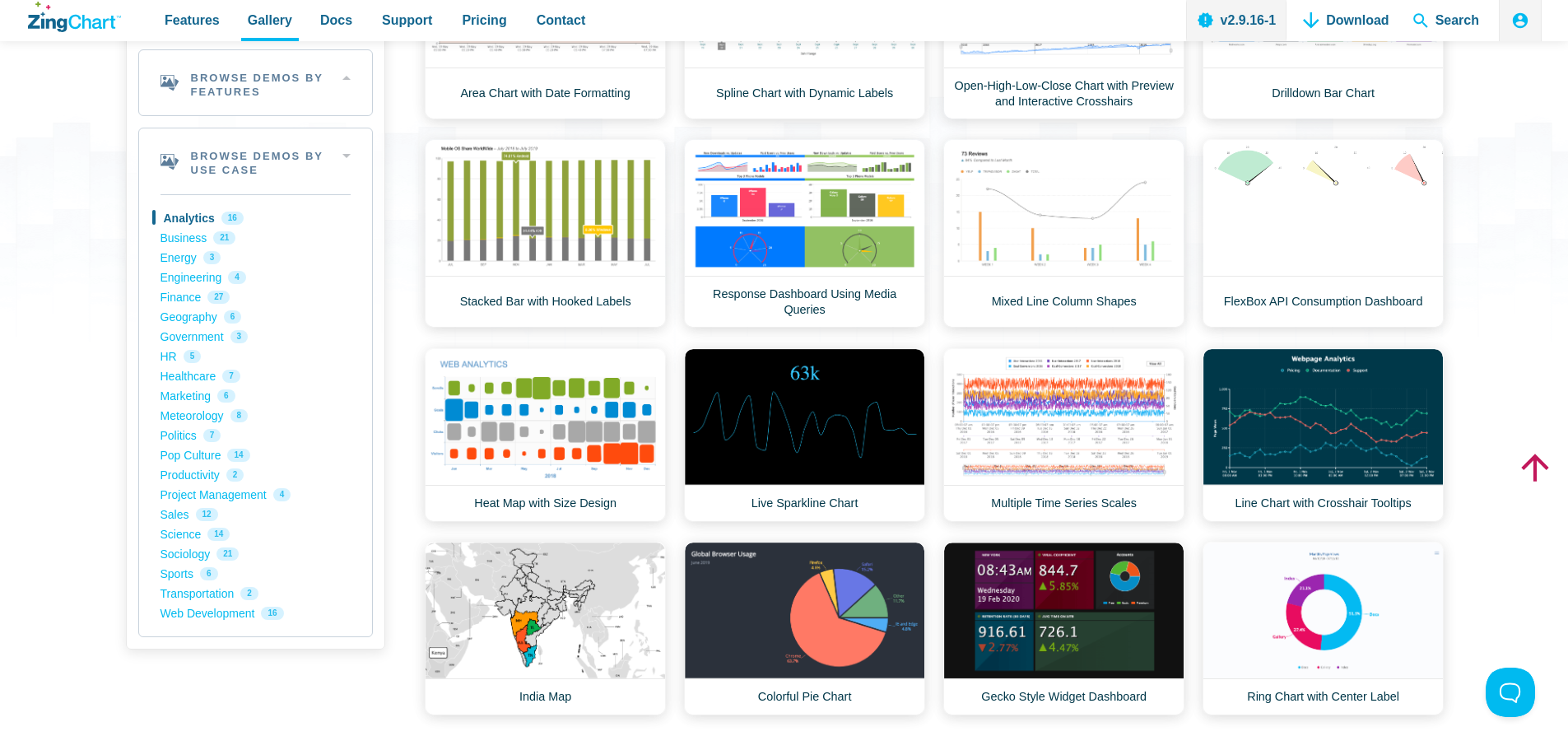
scroll to position [329, 0]
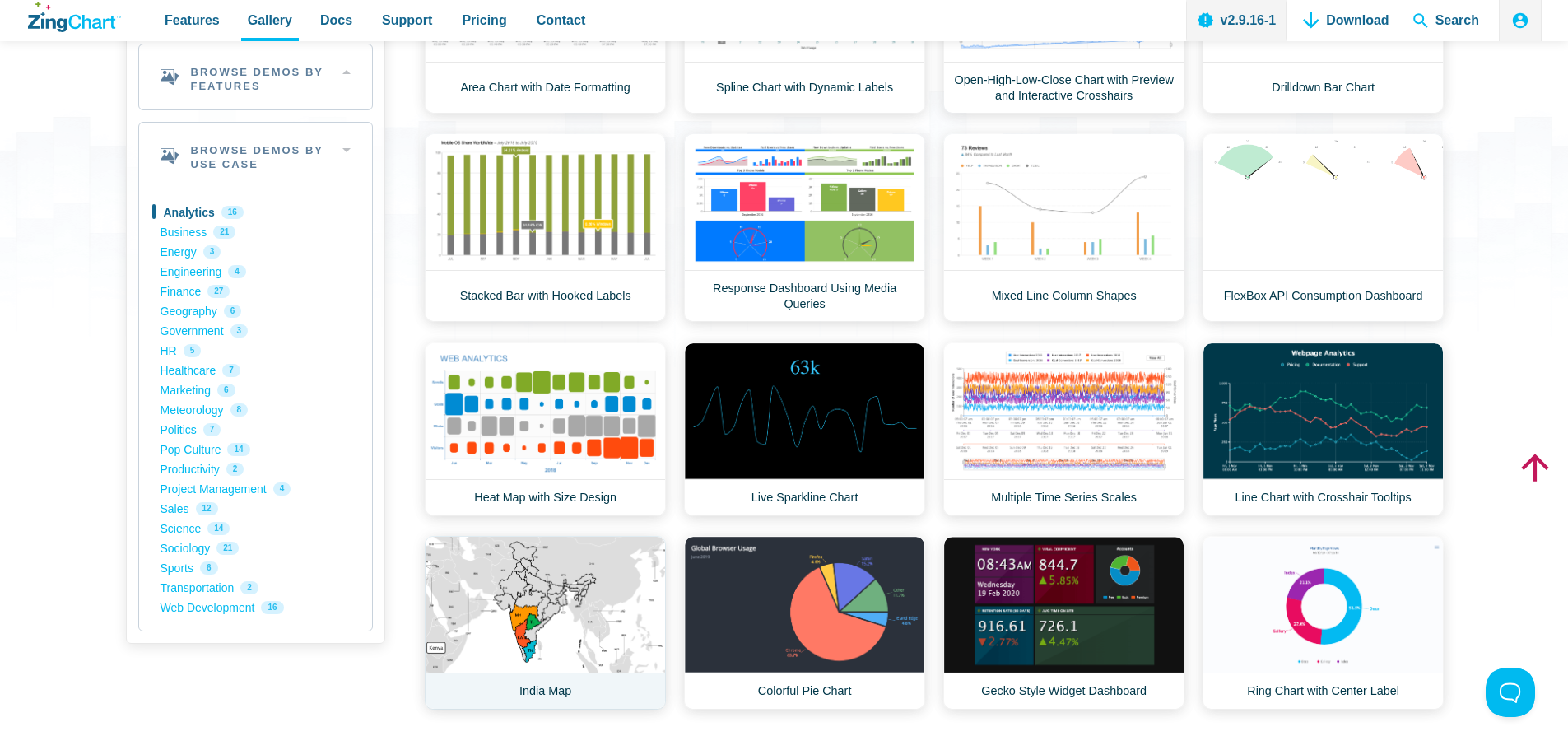
click at [592, 667] on link "India Map" at bounding box center [545, 623] width 241 height 174
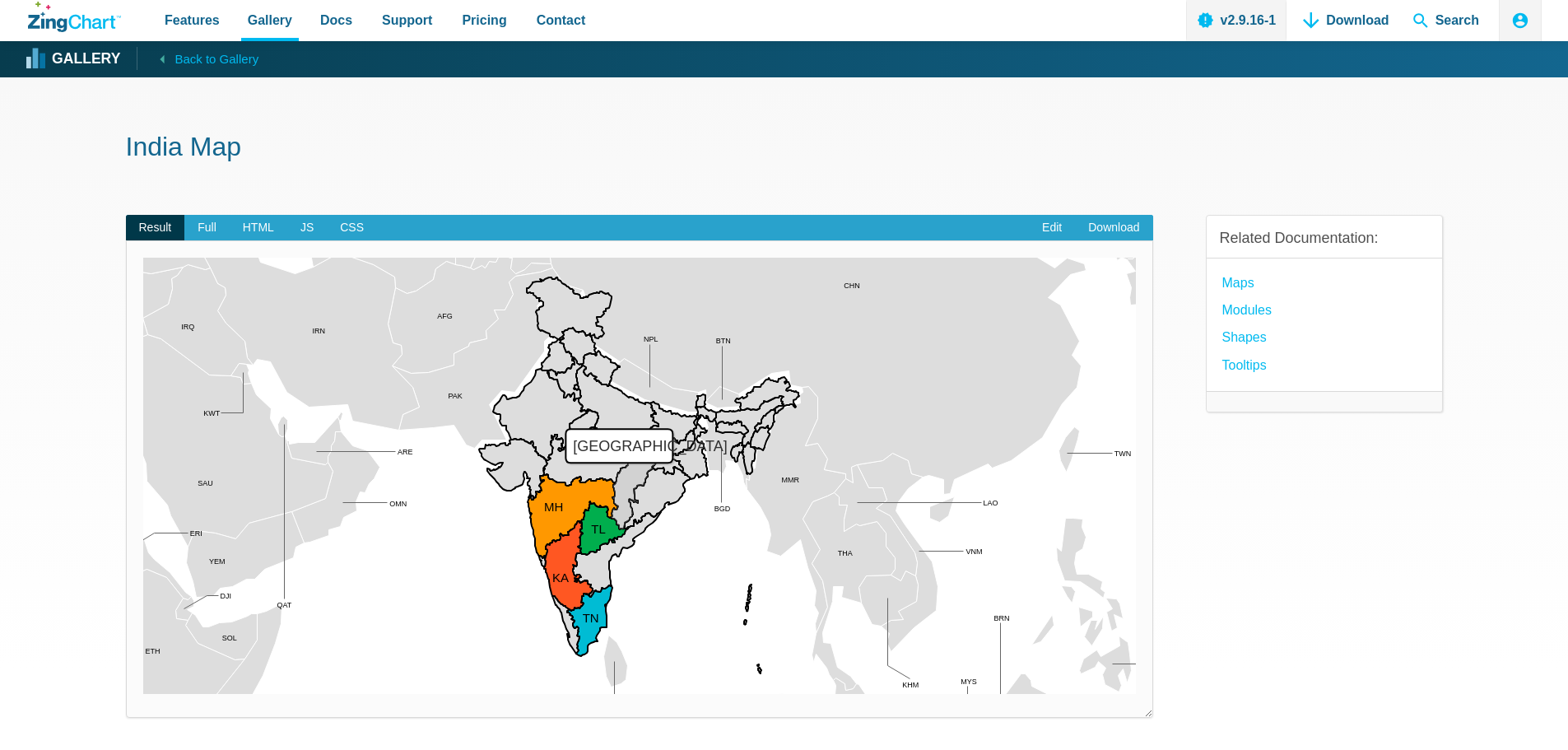
click at [143, 695] on area "Chhattisgarh" at bounding box center [143, 695] width 0 height 0
click at [143, 695] on area "Madhya Pradesh" at bounding box center [143, 695] width 0 height 0
drag, startPoint x: 834, startPoint y: 613, endPoint x: 856, endPoint y: 563, distance: 54.6
click at [836, 609] on img "App Content" at bounding box center [640, 475] width 993 height 436
click at [143, 695] on area "Thailand" at bounding box center [143, 695] width 0 height 0
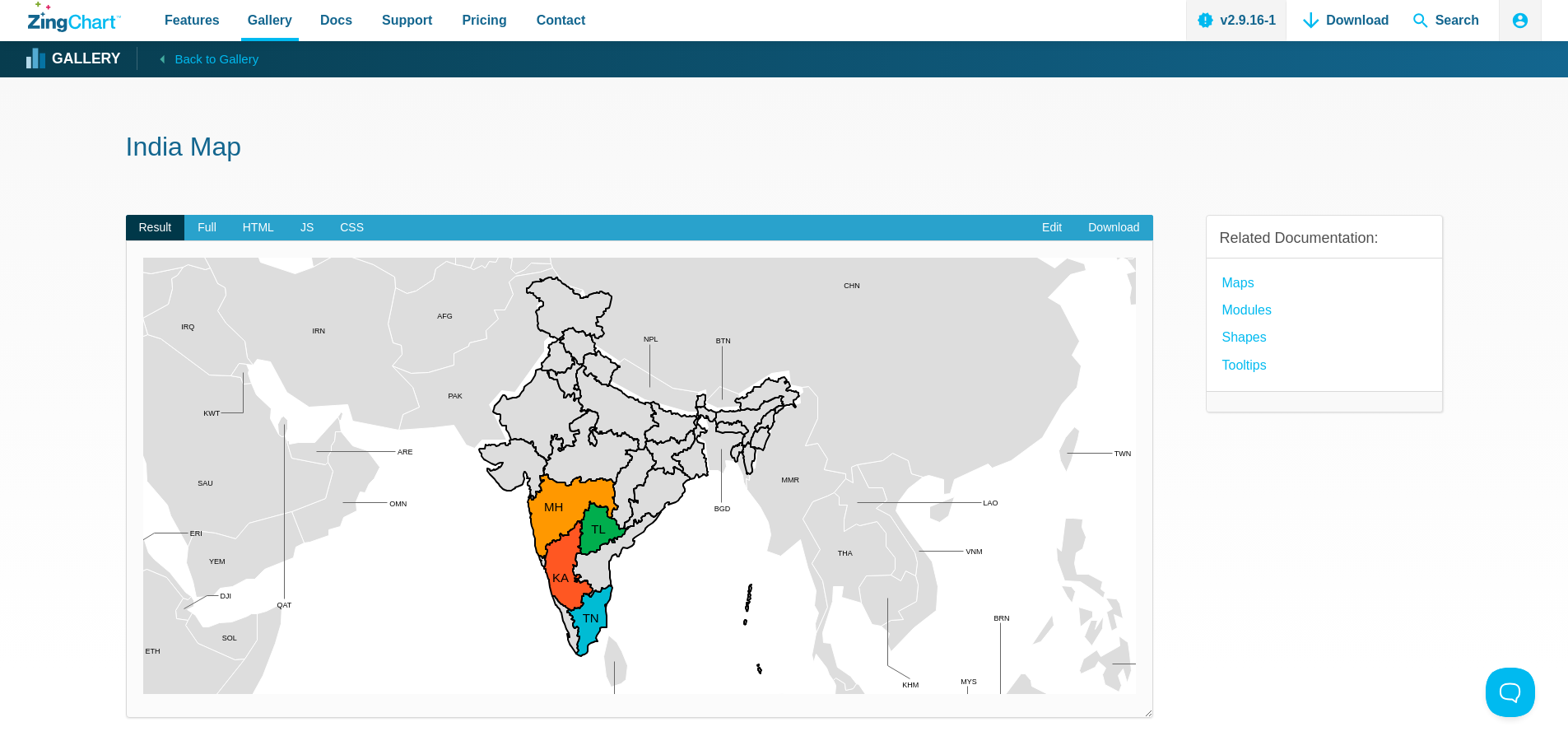
click at [143, 695] on area "Thailand" at bounding box center [143, 695] width 0 height 0
click at [1240, 287] on link "Maps" at bounding box center [1239, 282] width 32 height 22
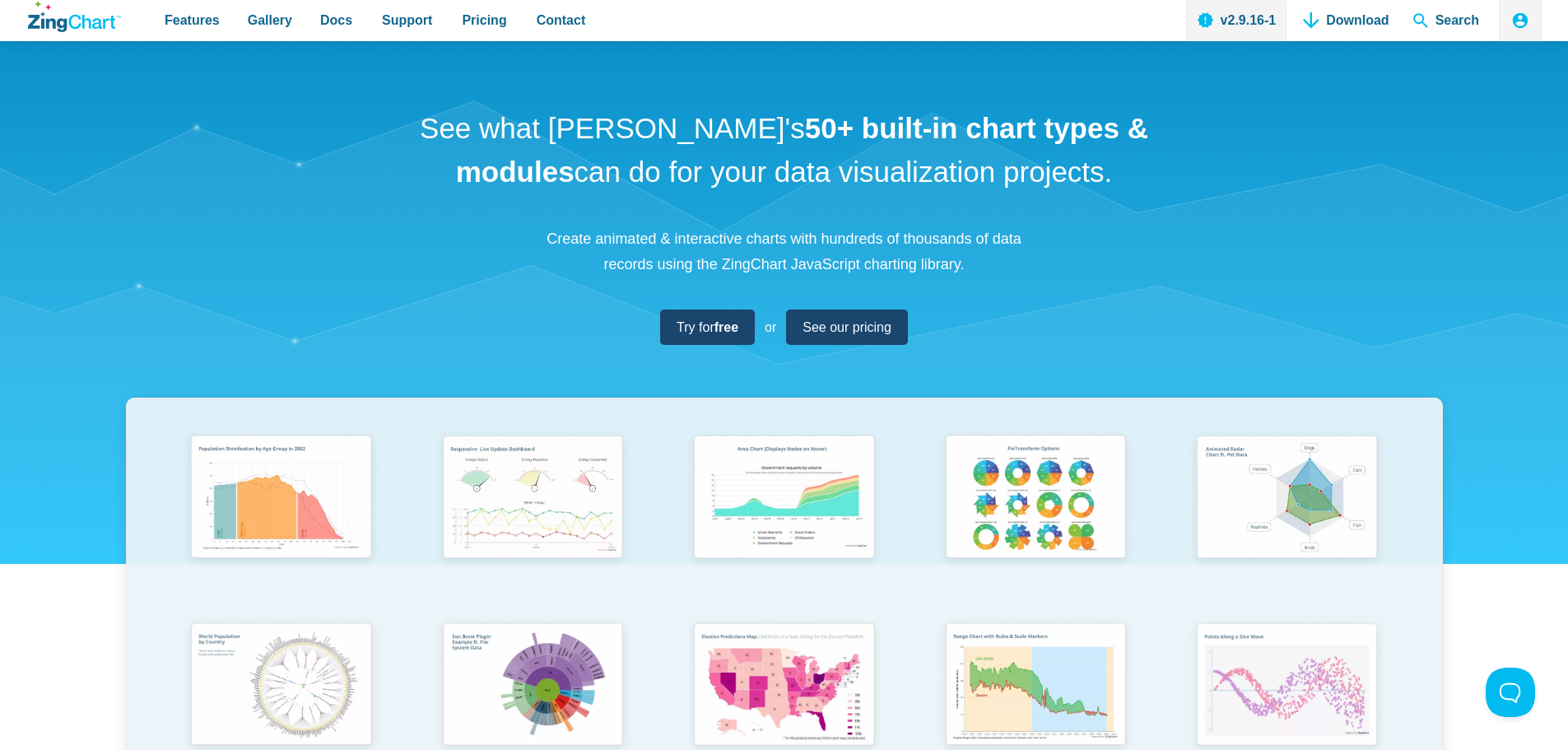
drag, startPoint x: 776, startPoint y: 0, endPoint x: 637, endPoint y: 31, distance: 142.4
click at [637, 31] on div "Features Gallery Browse by Chart Type Browse by Features Browse by Use Case Doc…" at bounding box center [784, 20] width 1516 height 41
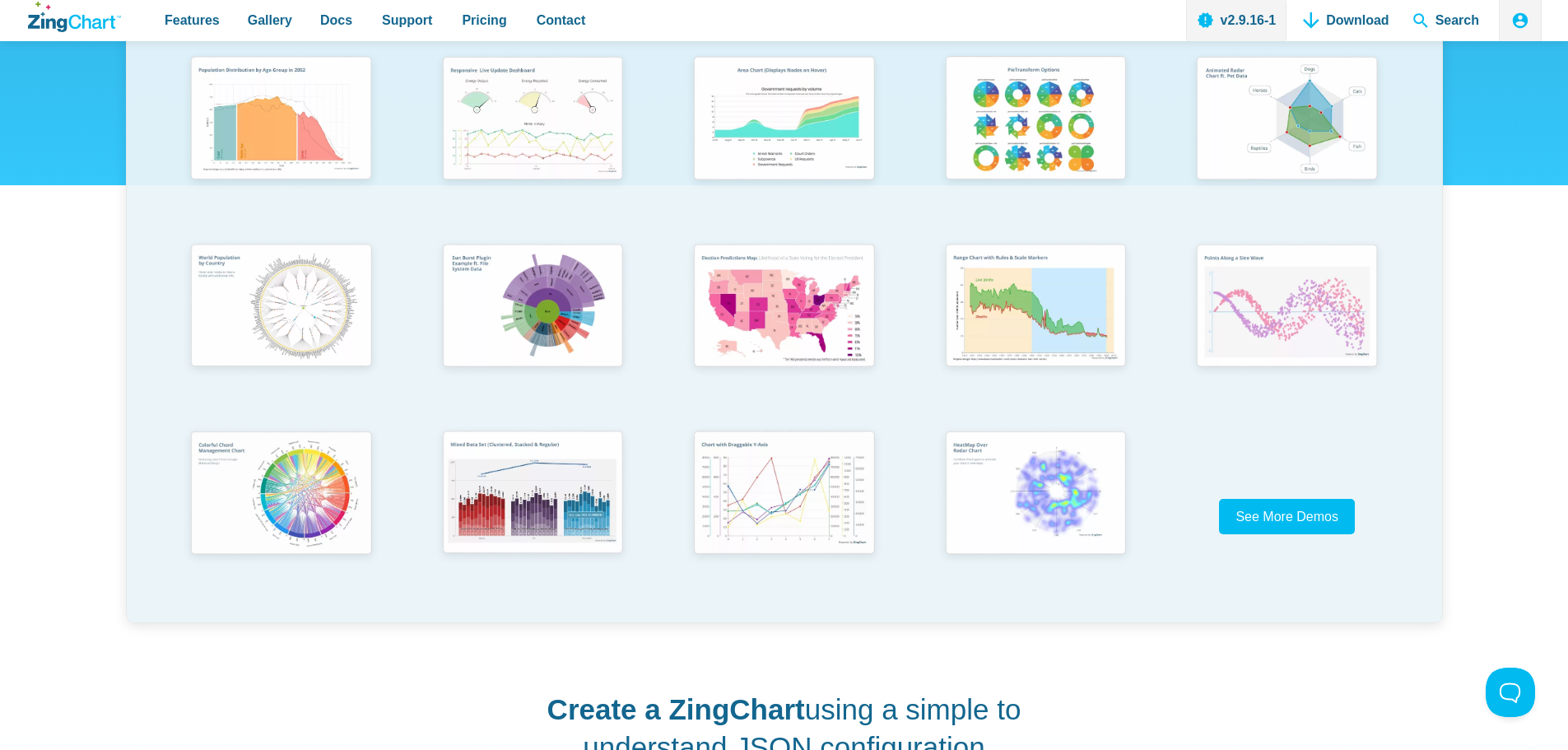
scroll to position [412, 0]
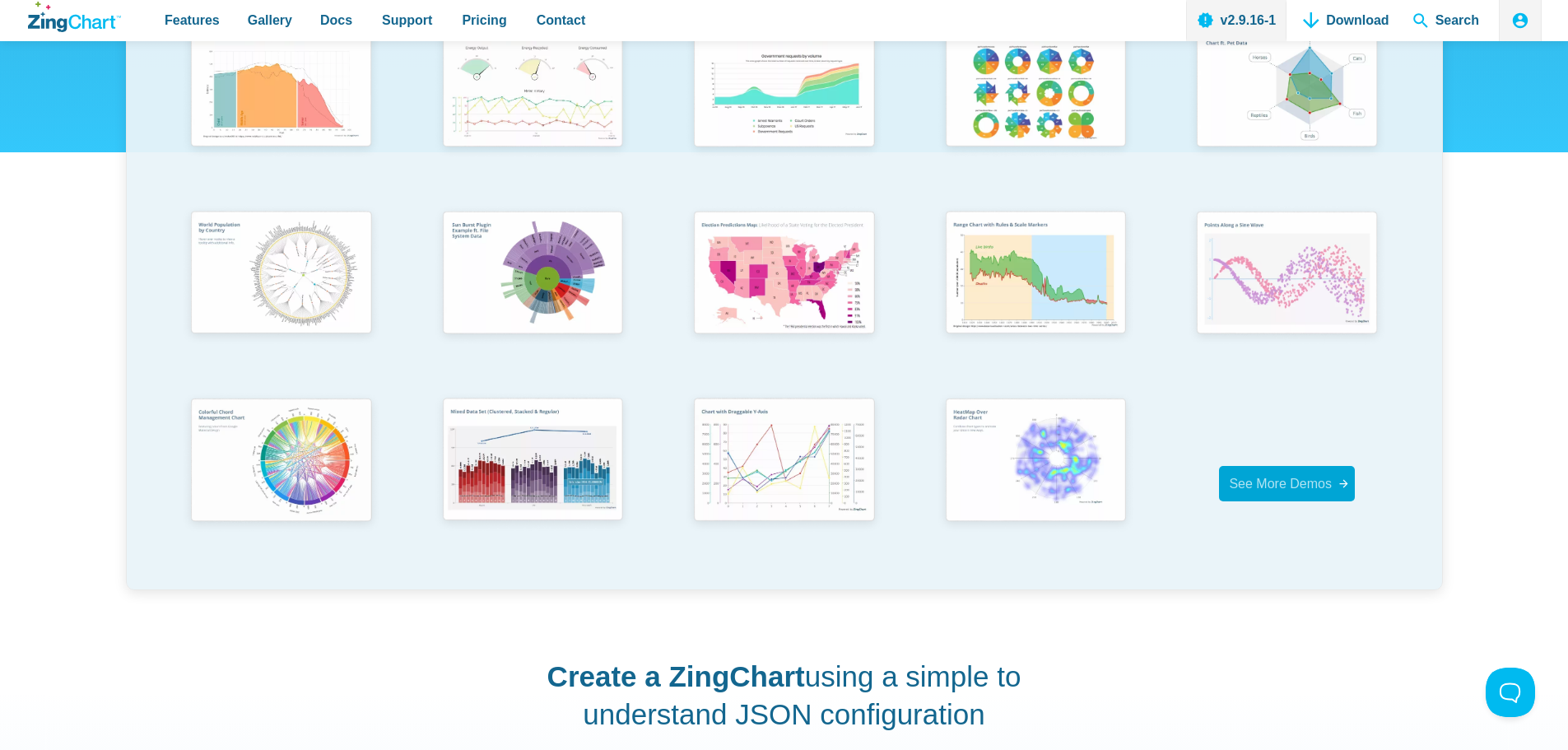
click at [1269, 482] on span "See More Demos" at bounding box center [1281, 484] width 103 height 14
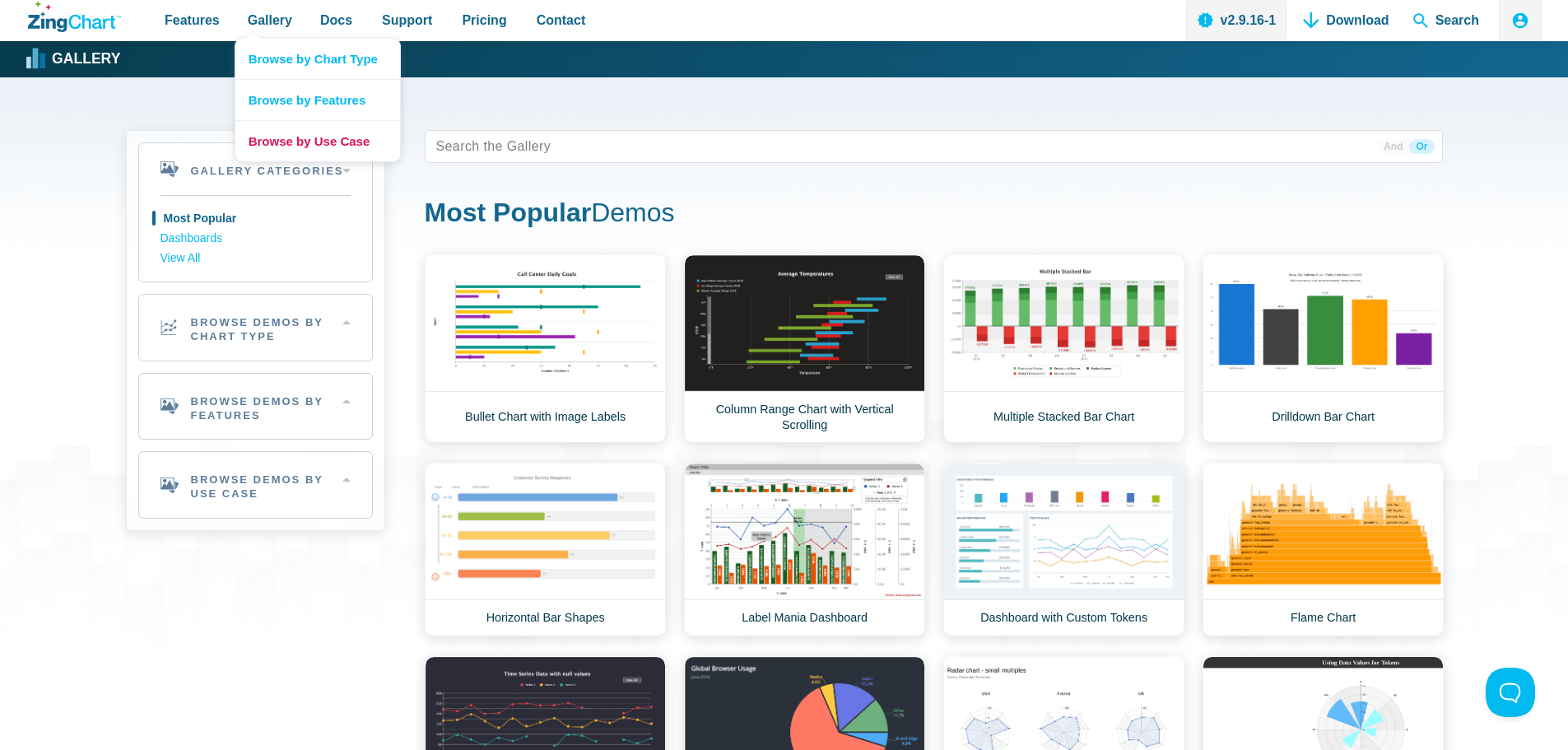
click at [290, 131] on link "Browse by Use Case" at bounding box center [317, 141] width 165 height 41
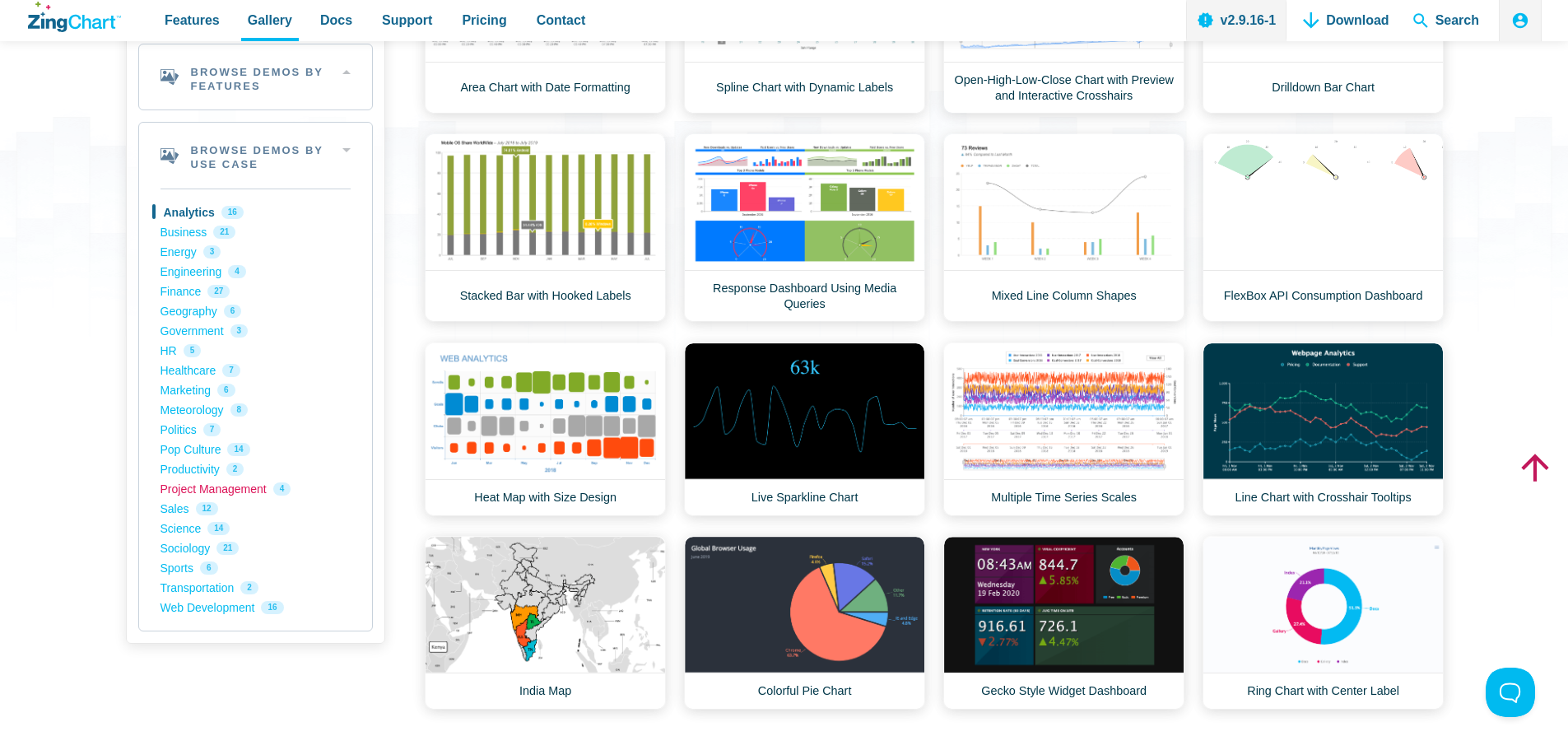
click at [205, 487] on link "Project Management 4" at bounding box center [255, 489] width 190 height 20
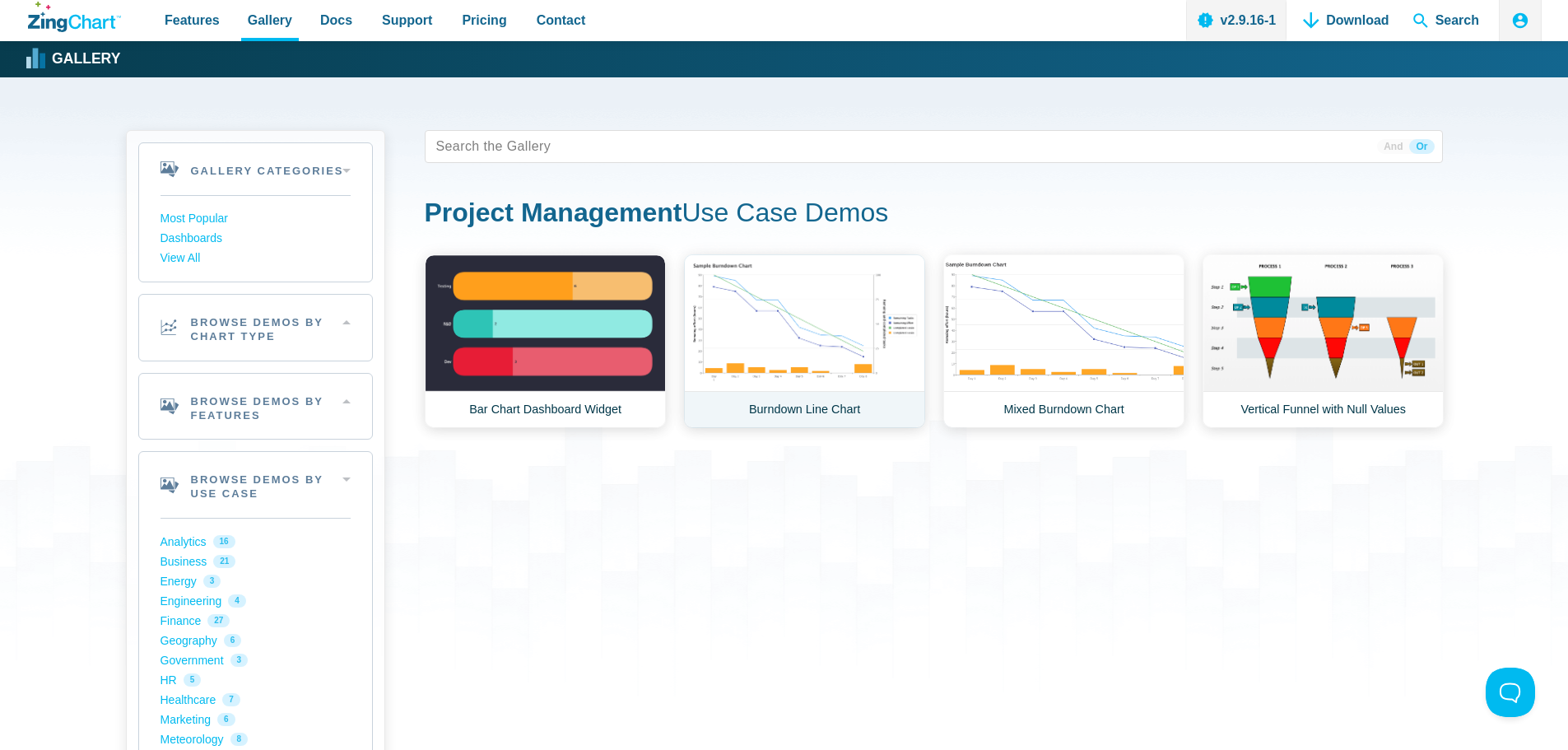
click at [822, 337] on link "Burndown Line Chart" at bounding box center [804, 341] width 241 height 174
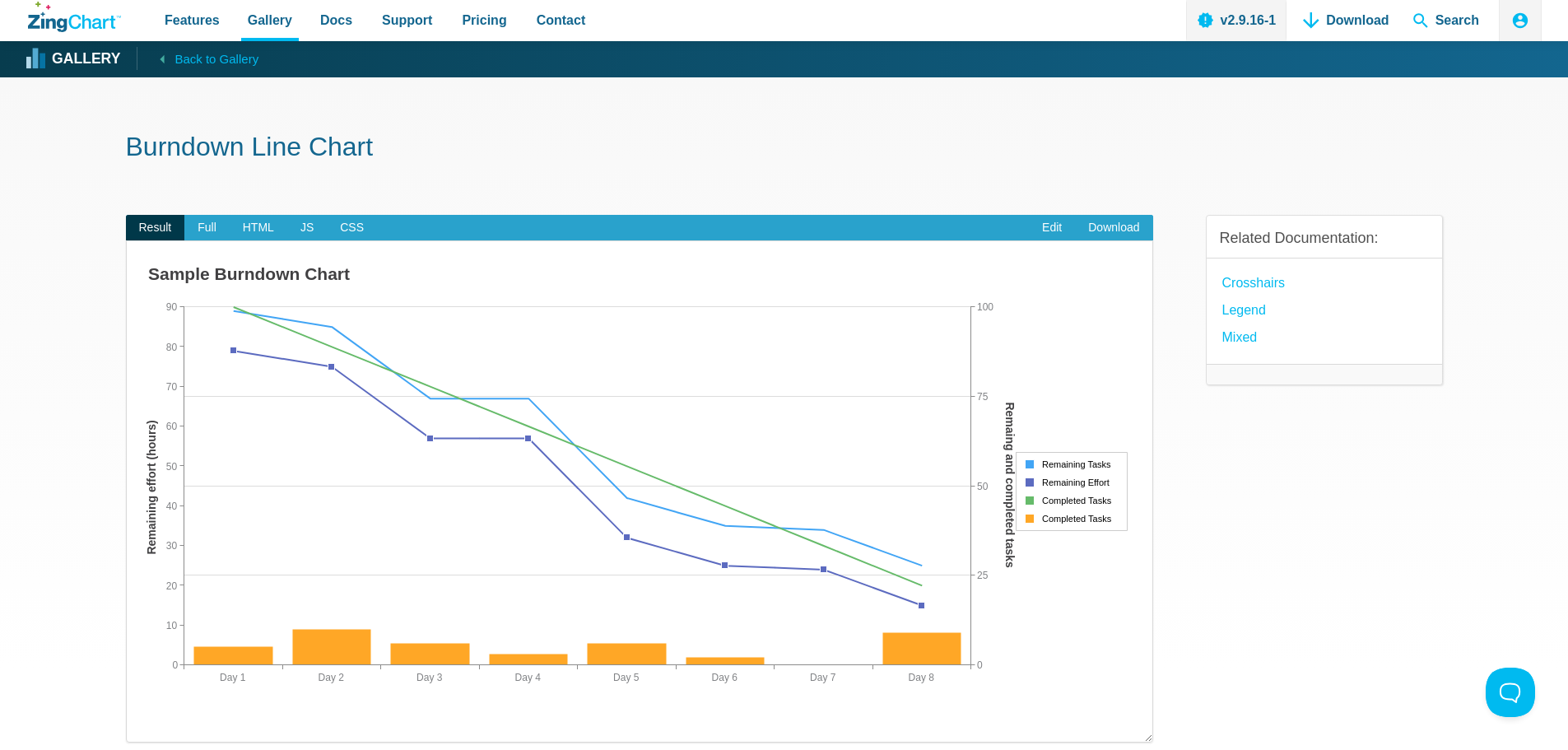
click at [44, 17] on icon "ZingChart Logo. Click to return to the homepage" at bounding box center [74, 17] width 93 height 31
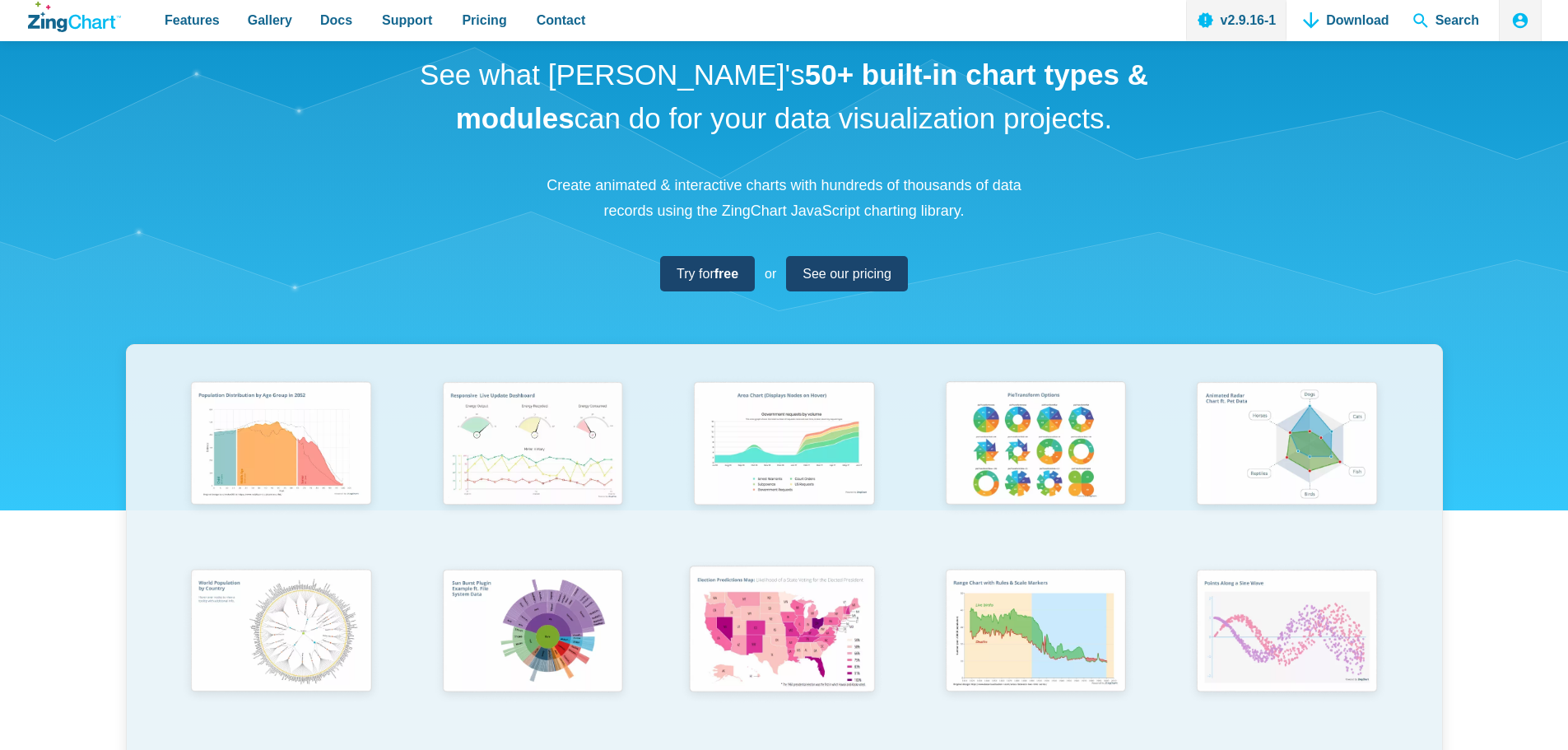
scroll to position [247, 0]
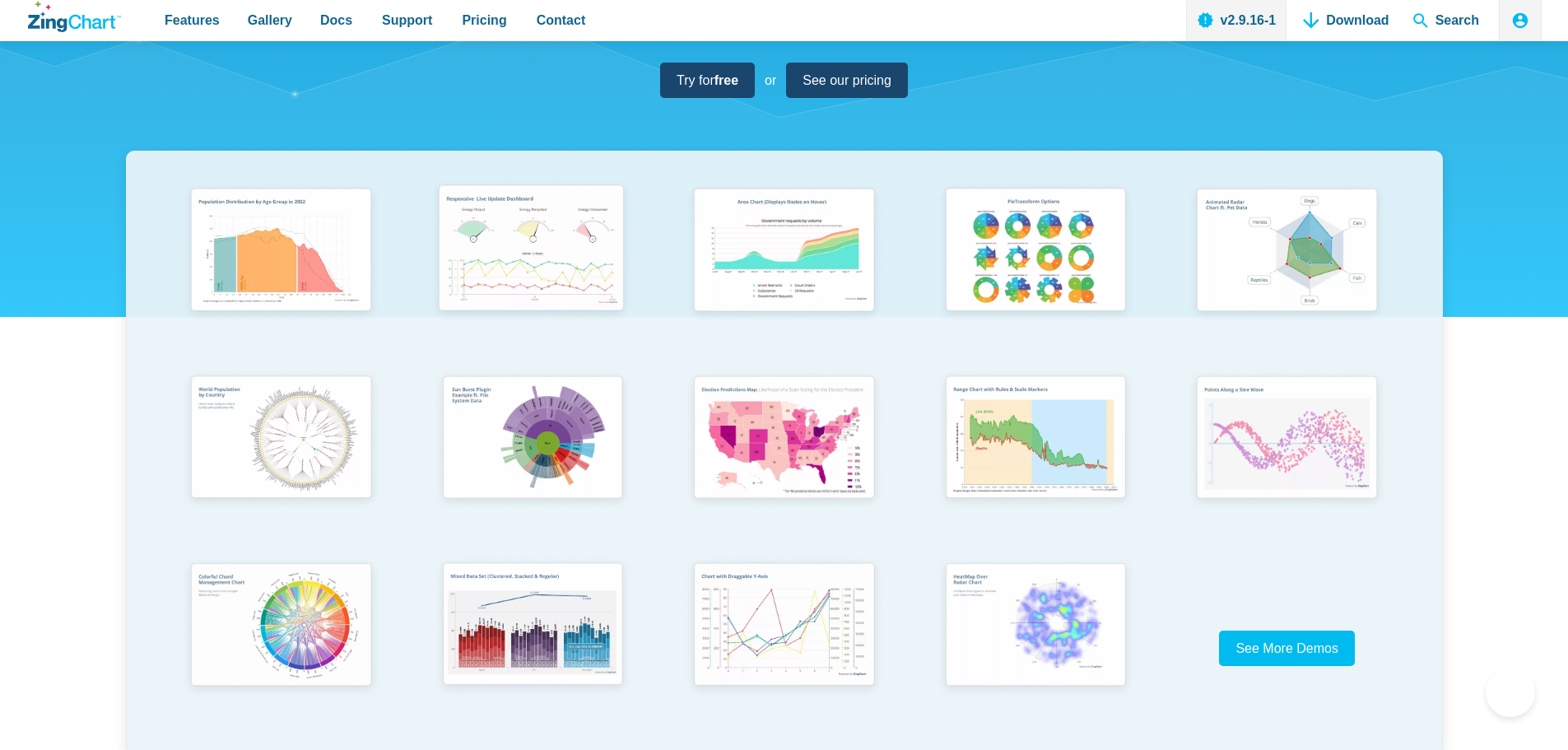
click at [558, 265] on img "App Content" at bounding box center [531, 251] width 207 height 148
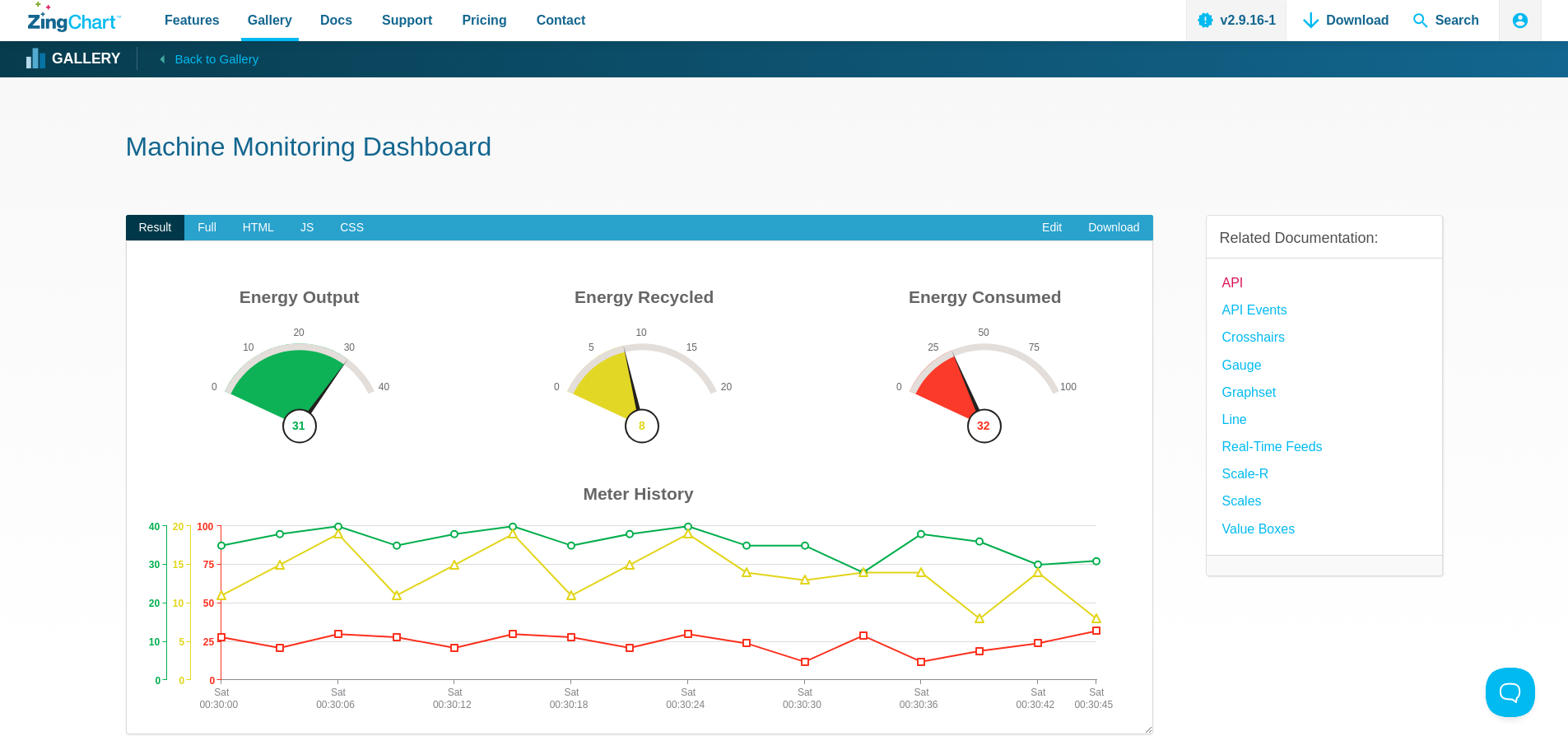
click at [1230, 292] on link "API" at bounding box center [1233, 282] width 21 height 22
